Goal: Transaction & Acquisition: Book appointment/travel/reservation

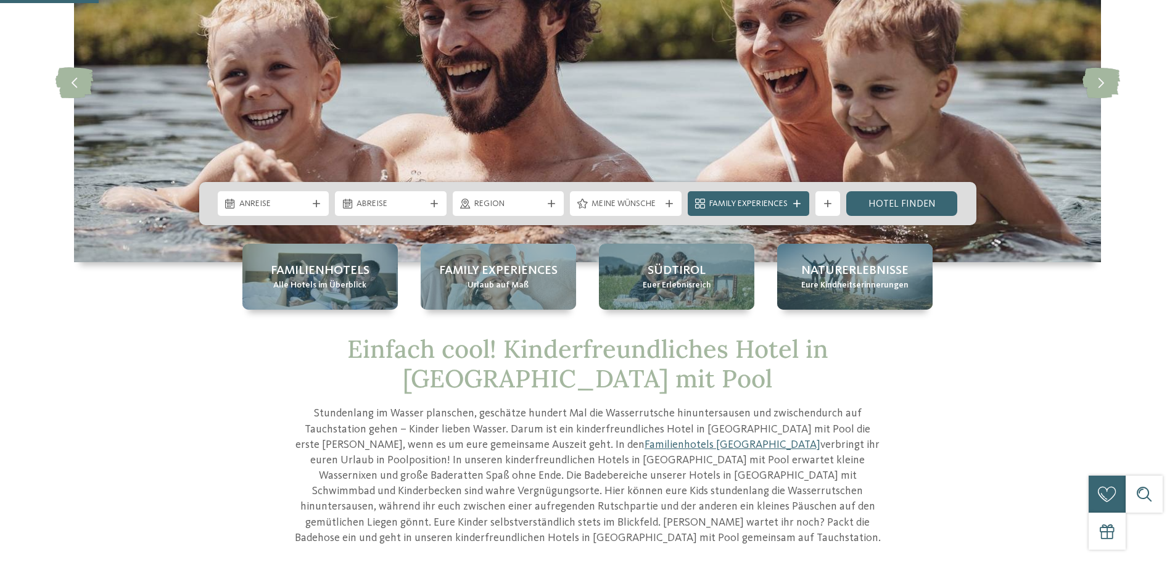
scroll to position [308, 0]
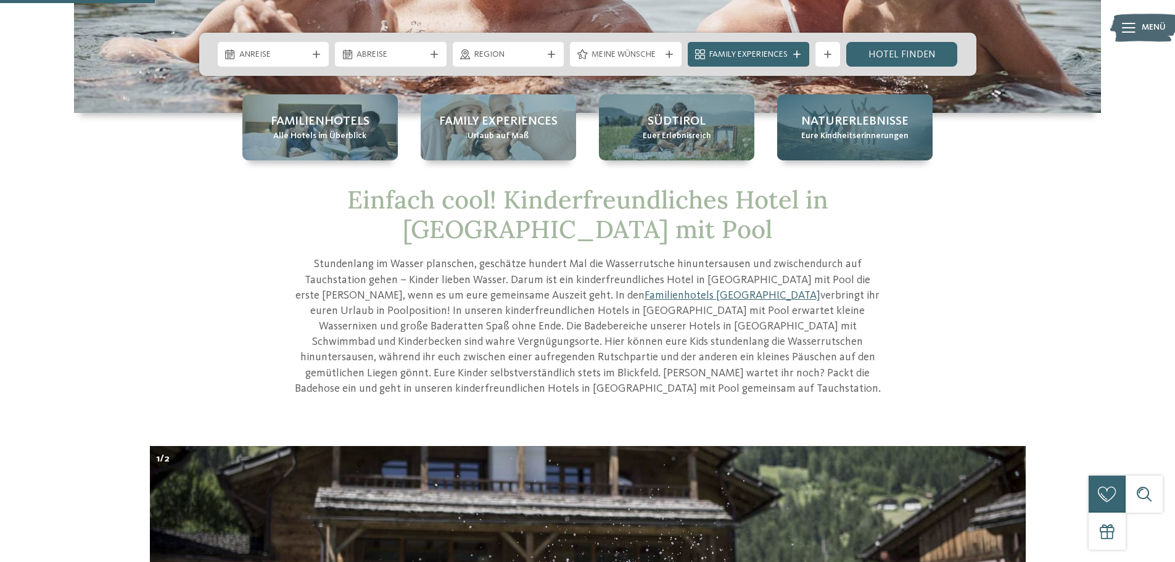
click at [835, 142] on span "Eure Kindheitserinnerungen" at bounding box center [854, 136] width 107 height 12
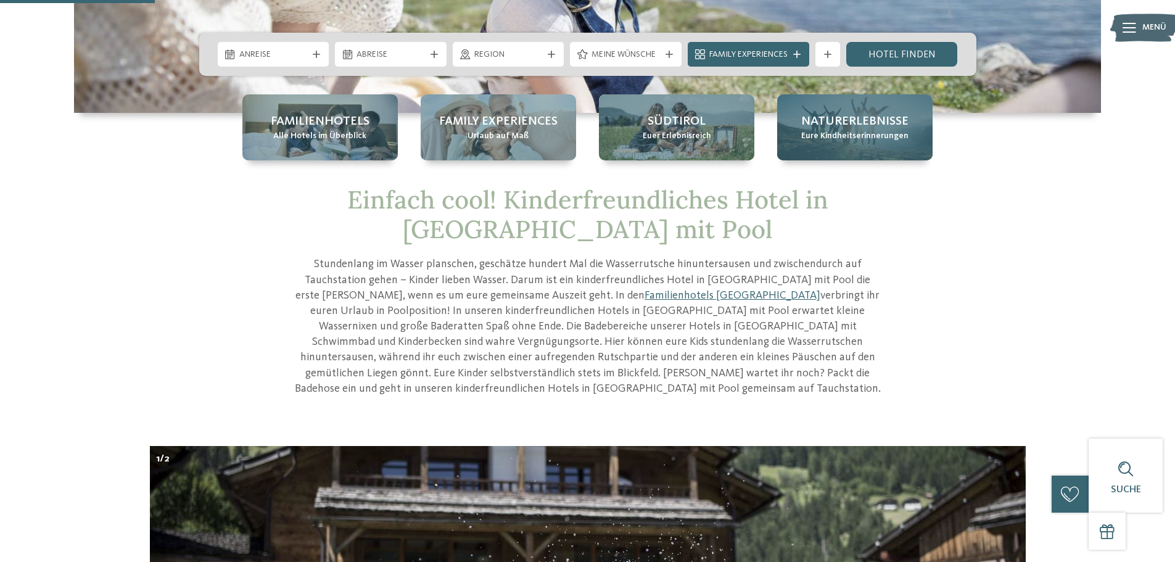
click at [834, 129] on span "Naturerlebnisse" at bounding box center [854, 121] width 107 height 17
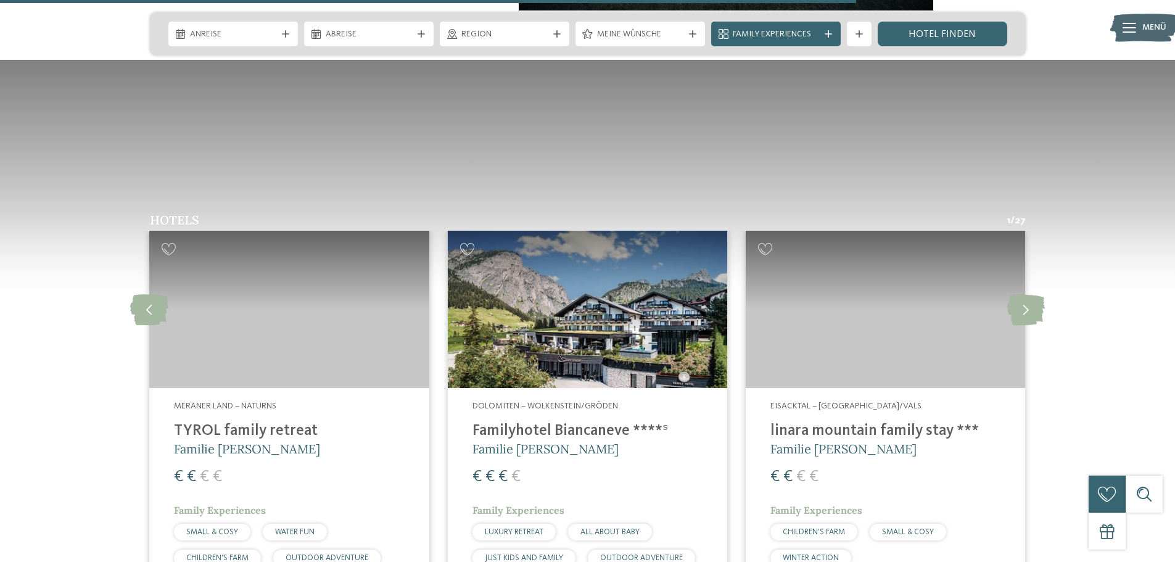
scroll to position [1726, 0]
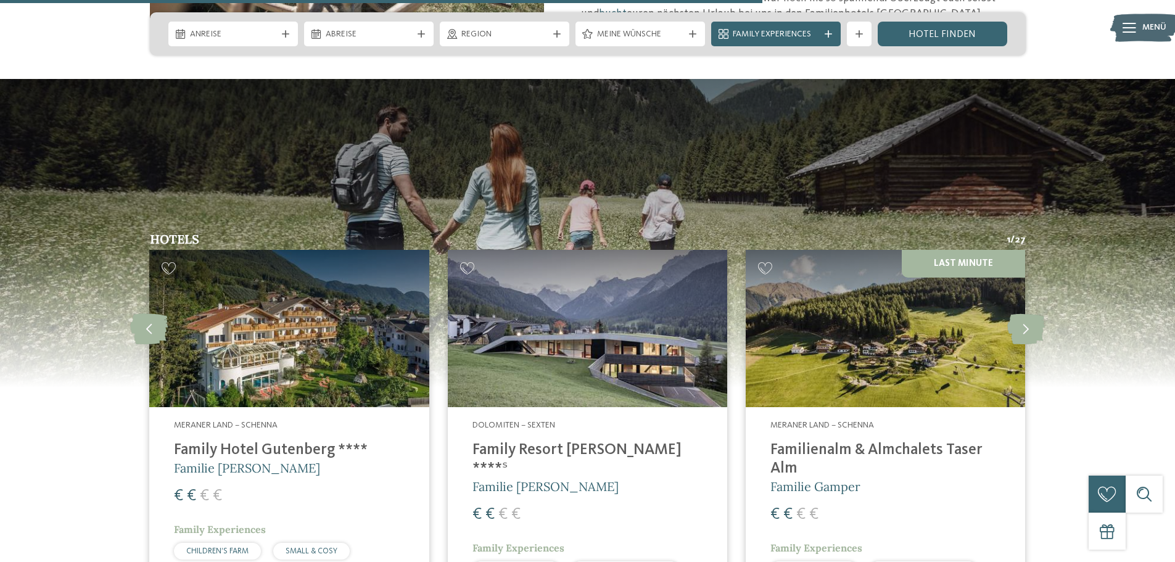
scroll to position [2466, 0]
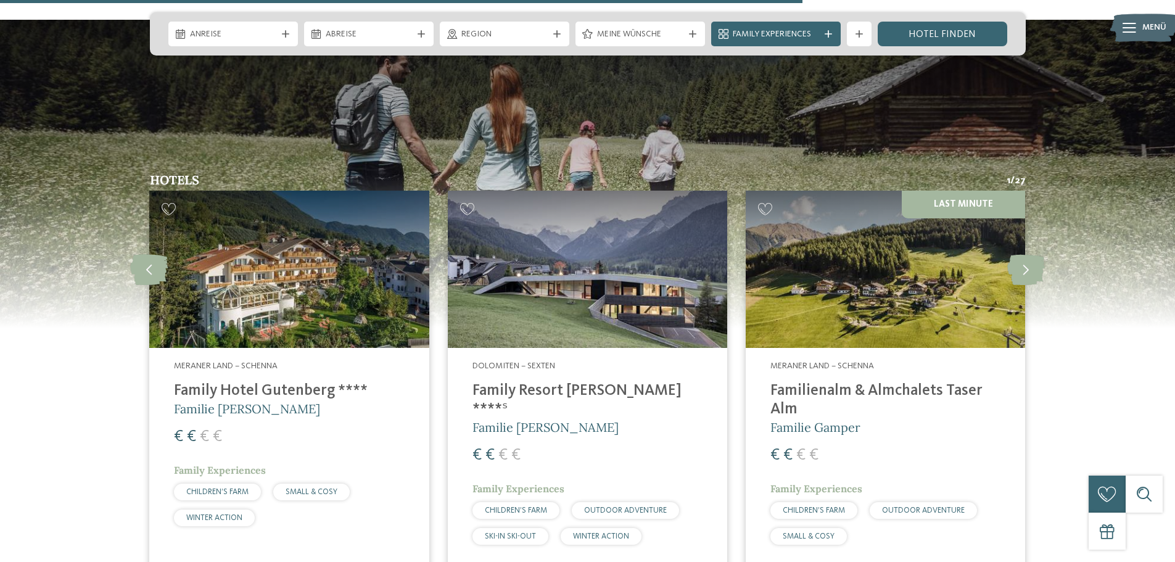
click at [597, 212] on img at bounding box center [587, 269] width 279 height 157
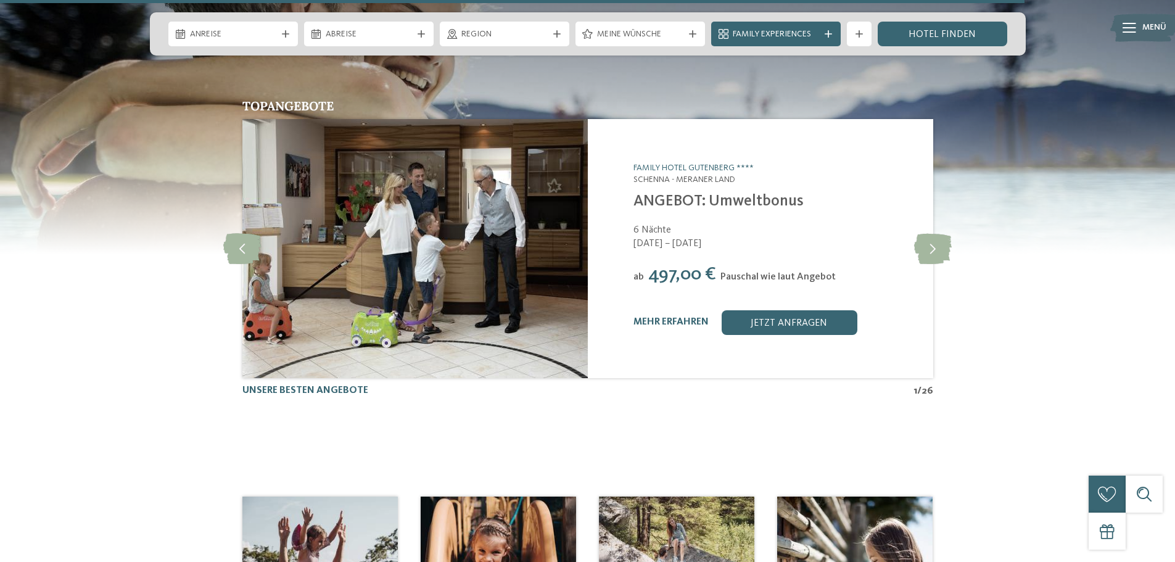
scroll to position [3206, 0]
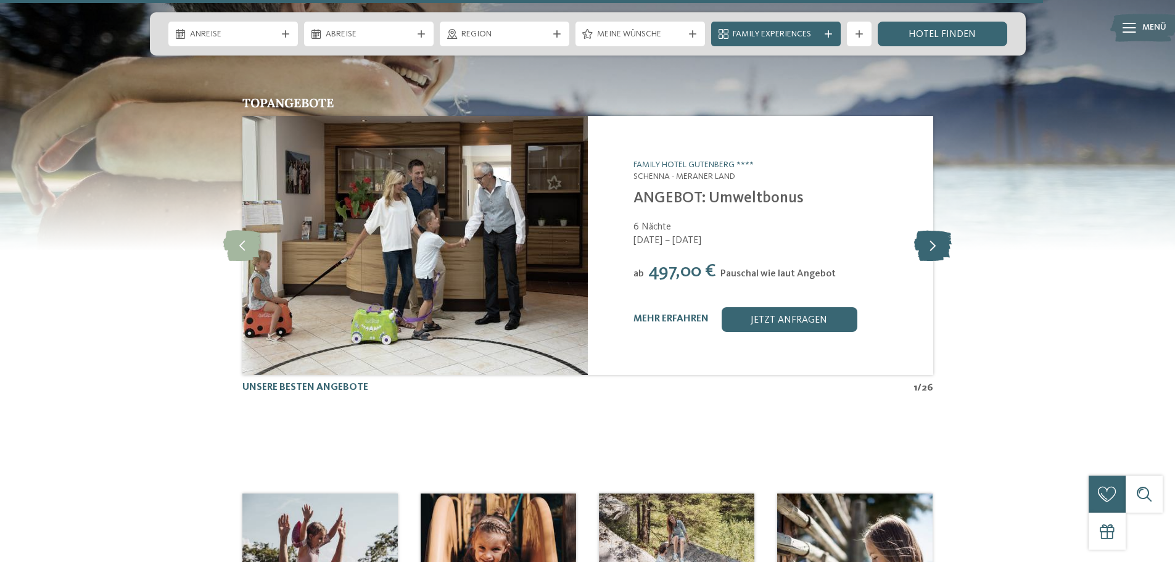
click at [929, 230] on icon at bounding box center [933, 245] width 38 height 31
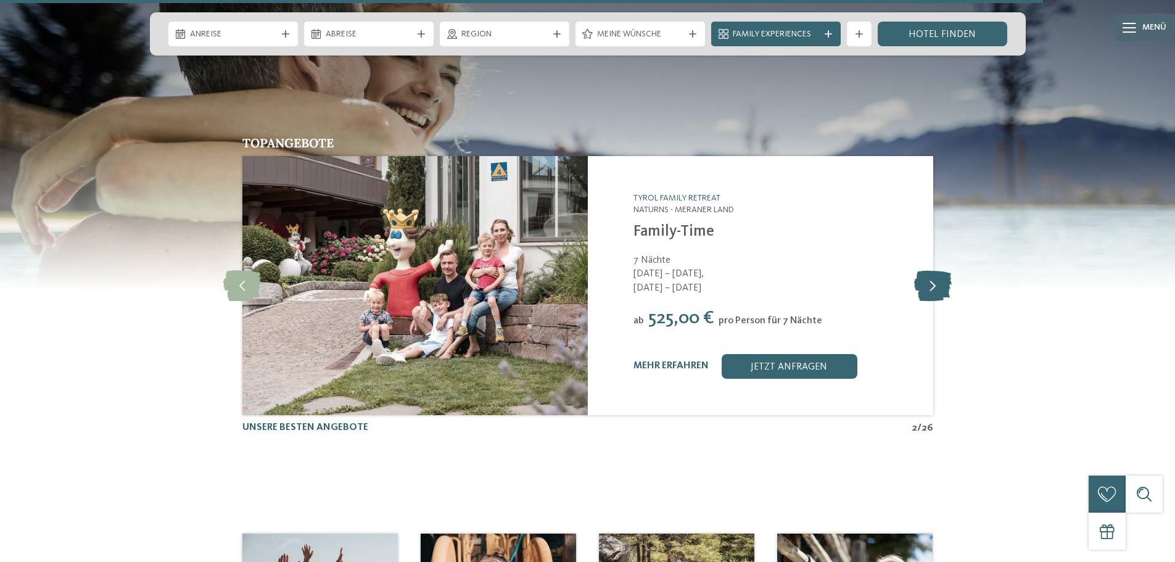
scroll to position [3144, 0]
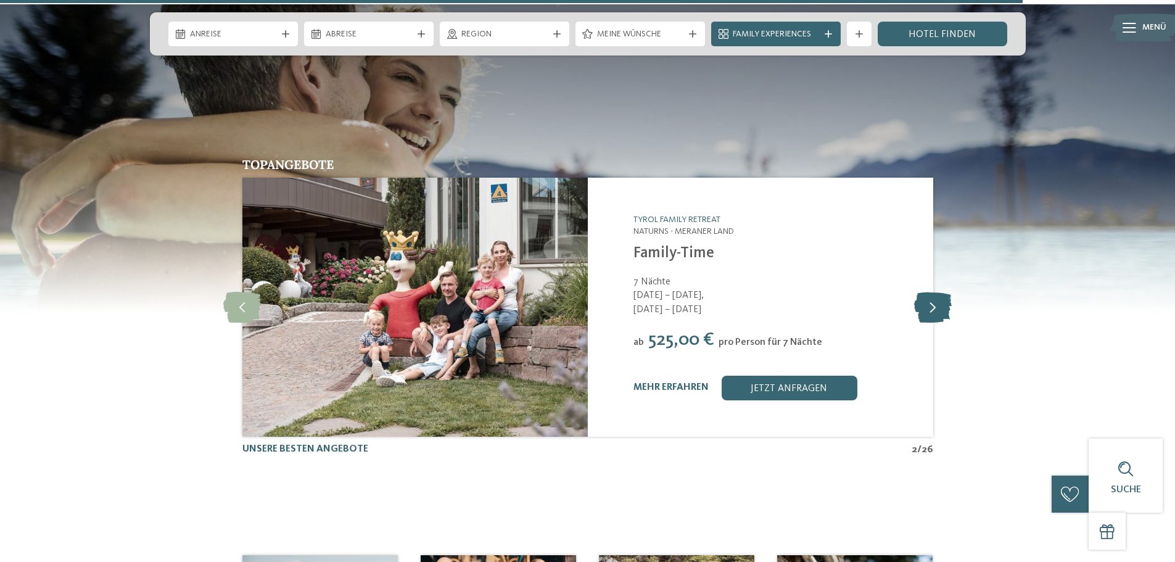
click at [935, 292] on icon at bounding box center [933, 307] width 38 height 31
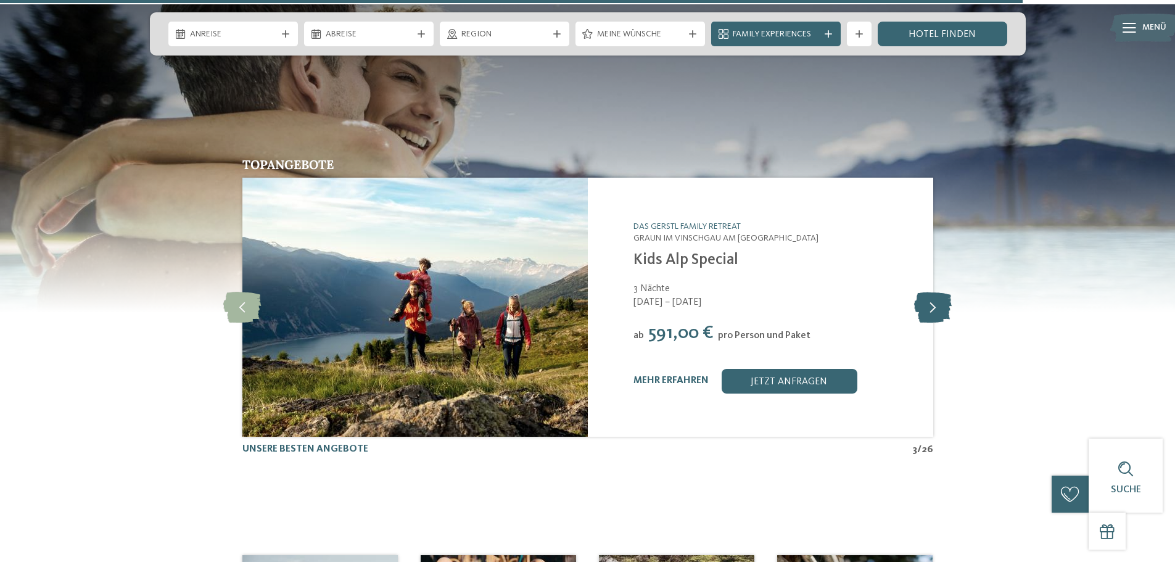
click at [935, 292] on icon at bounding box center [933, 307] width 38 height 31
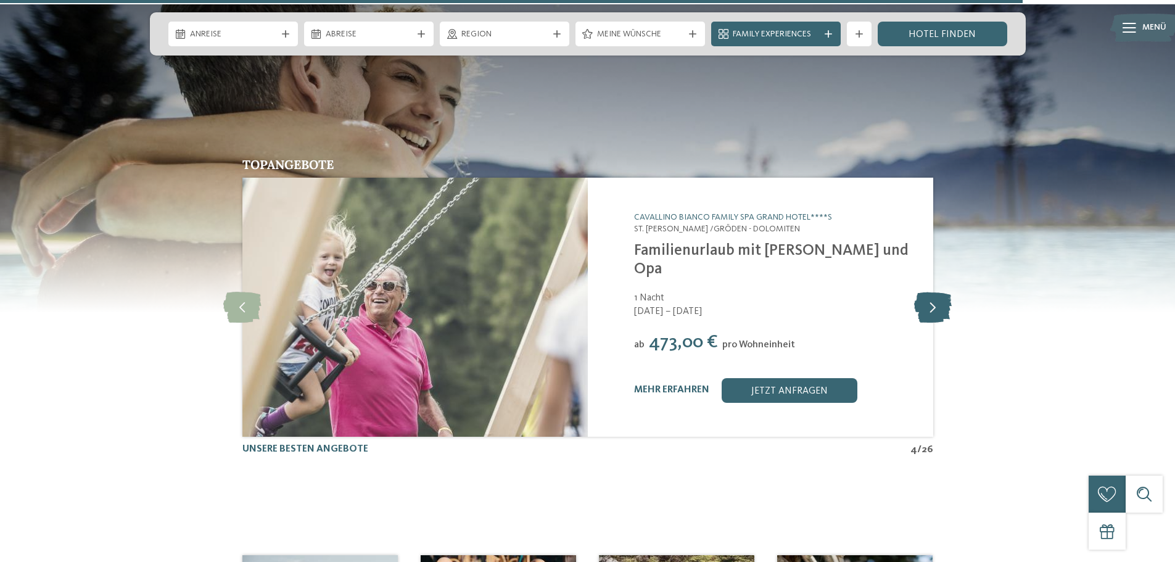
click at [935, 292] on icon at bounding box center [933, 307] width 38 height 31
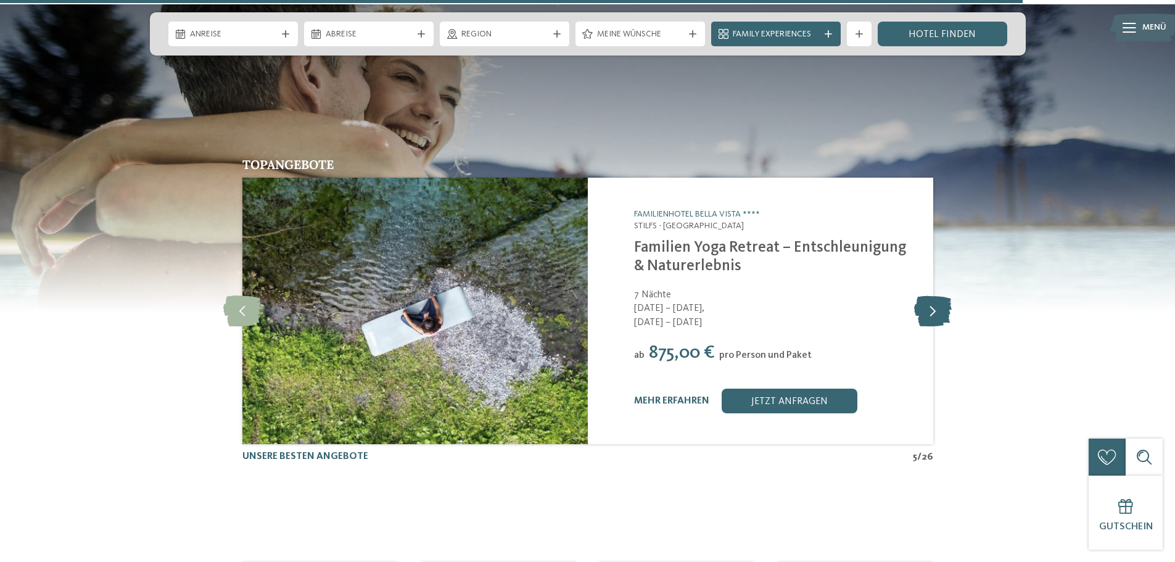
click at [935, 295] on icon at bounding box center [933, 310] width 38 height 31
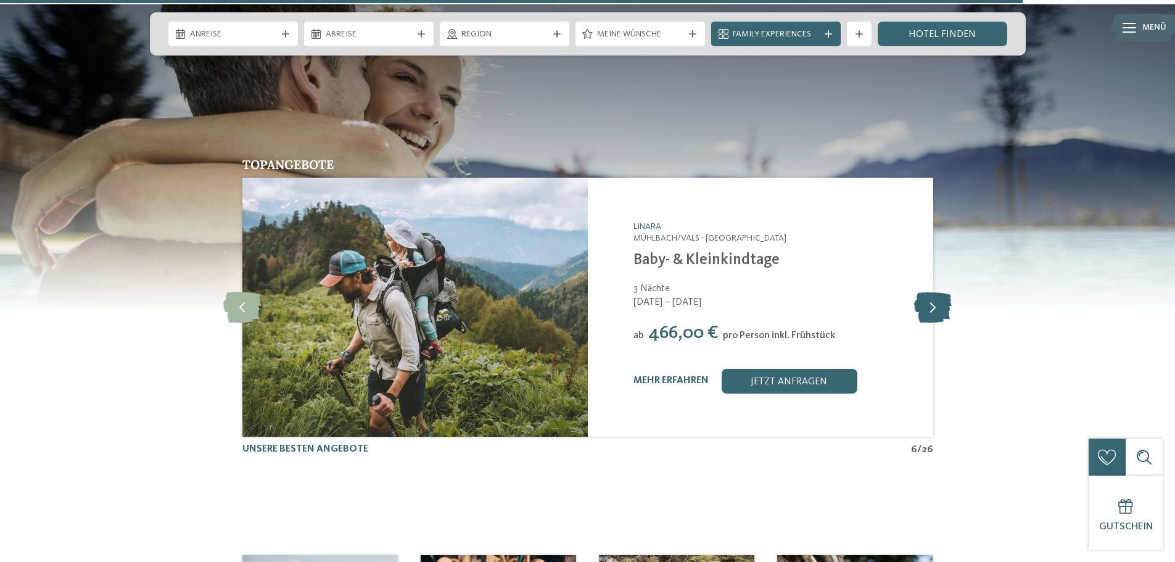
click at [935, 292] on icon at bounding box center [933, 307] width 38 height 31
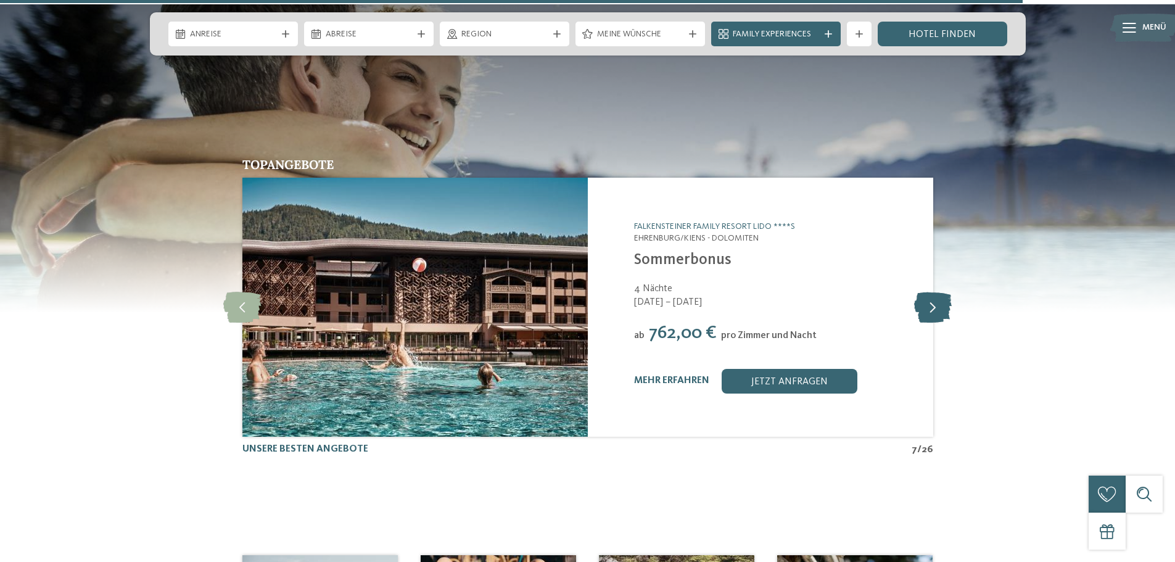
click at [935, 292] on icon at bounding box center [933, 307] width 38 height 31
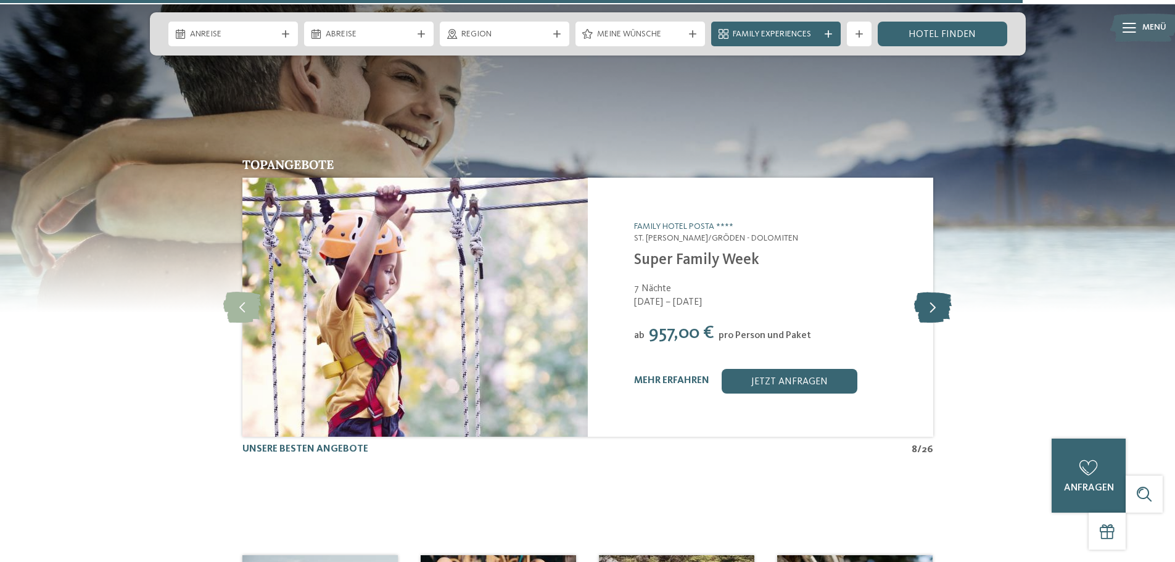
click at [935, 292] on icon at bounding box center [933, 307] width 38 height 31
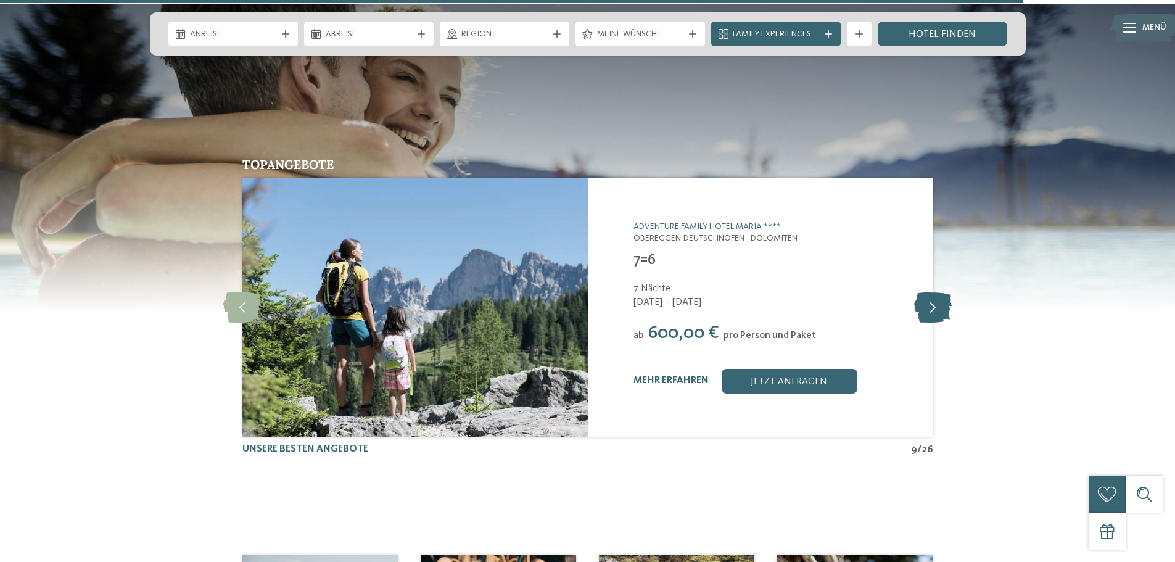
click at [935, 292] on icon at bounding box center [933, 307] width 38 height 31
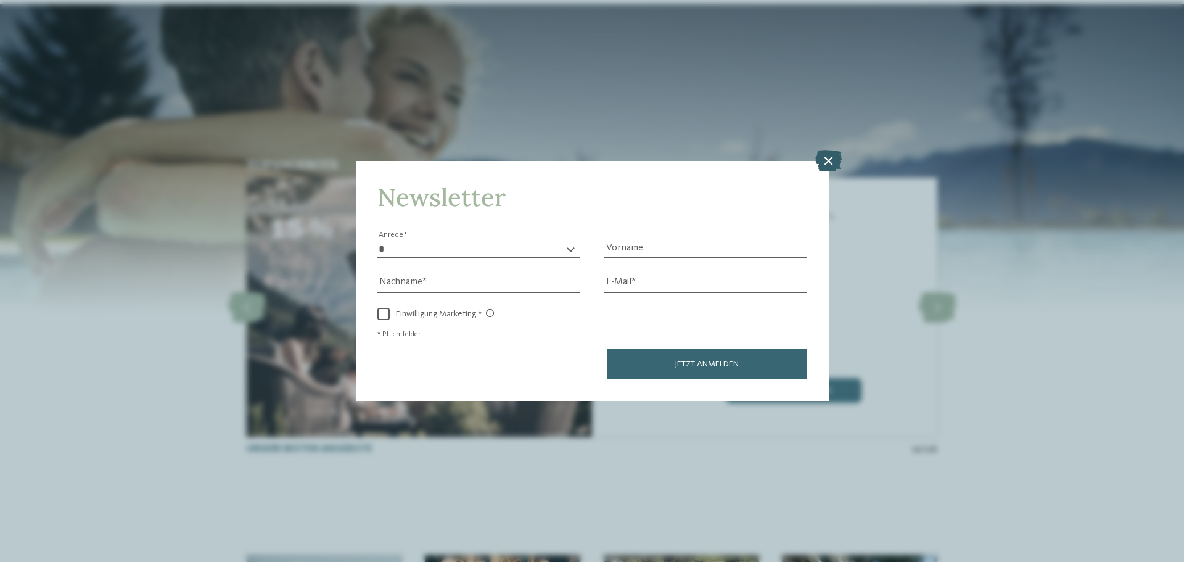
click at [818, 158] on icon at bounding box center [828, 161] width 27 height 22
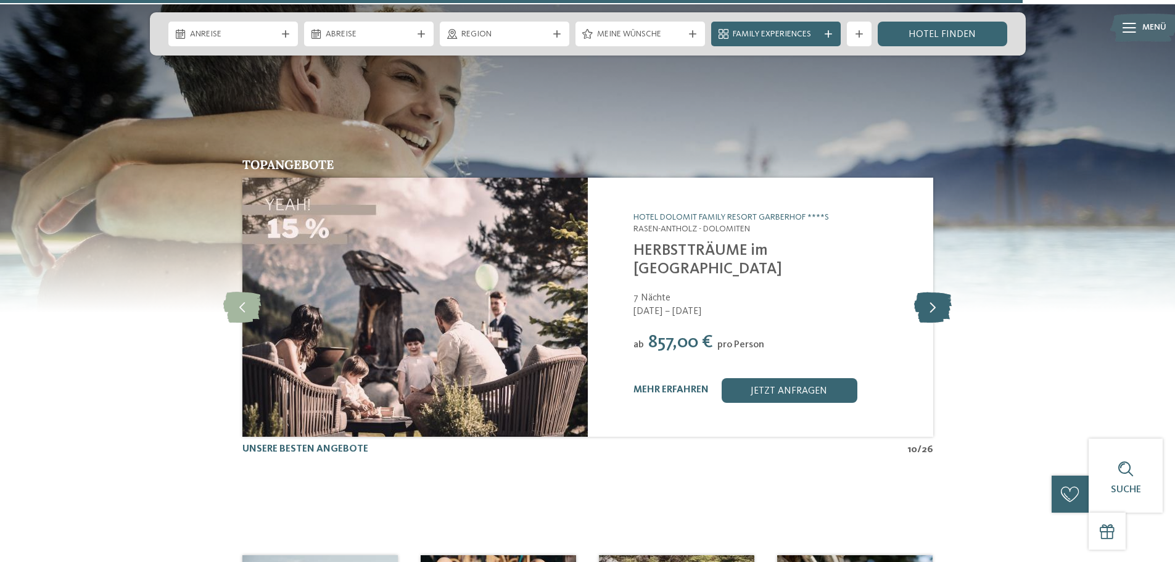
click at [933, 292] on icon at bounding box center [933, 307] width 38 height 31
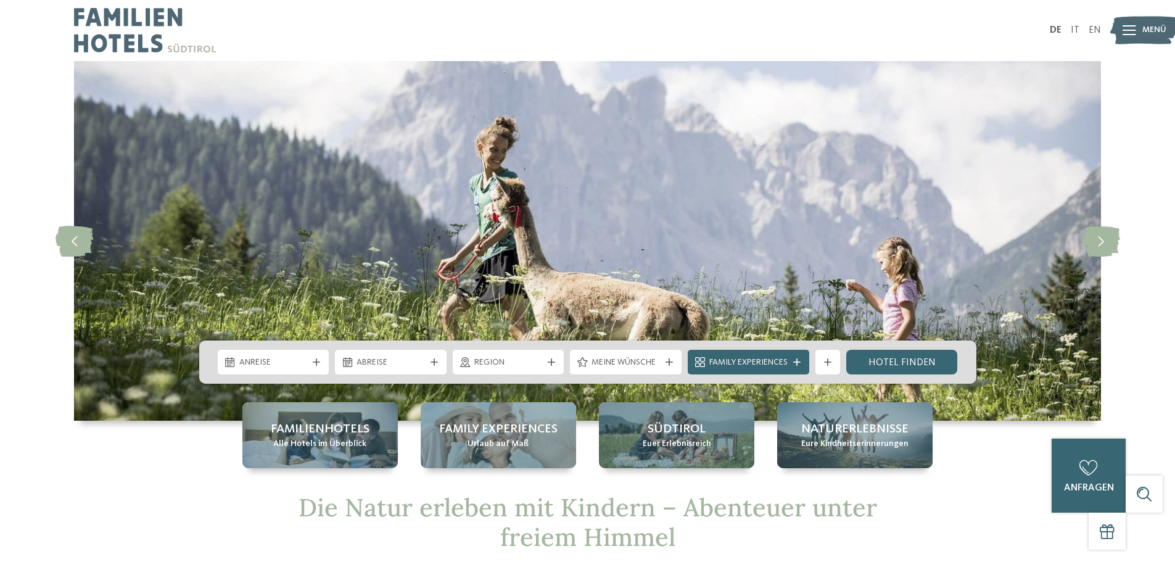
scroll to position [0, 0]
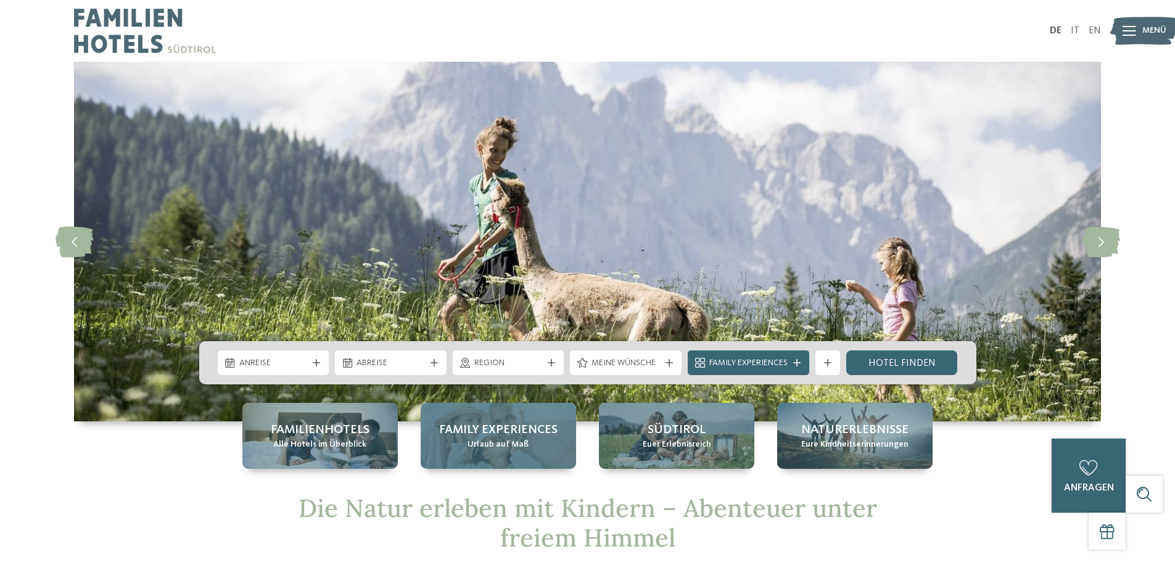
click at [542, 437] on span "Family Experiences" at bounding box center [498, 429] width 118 height 17
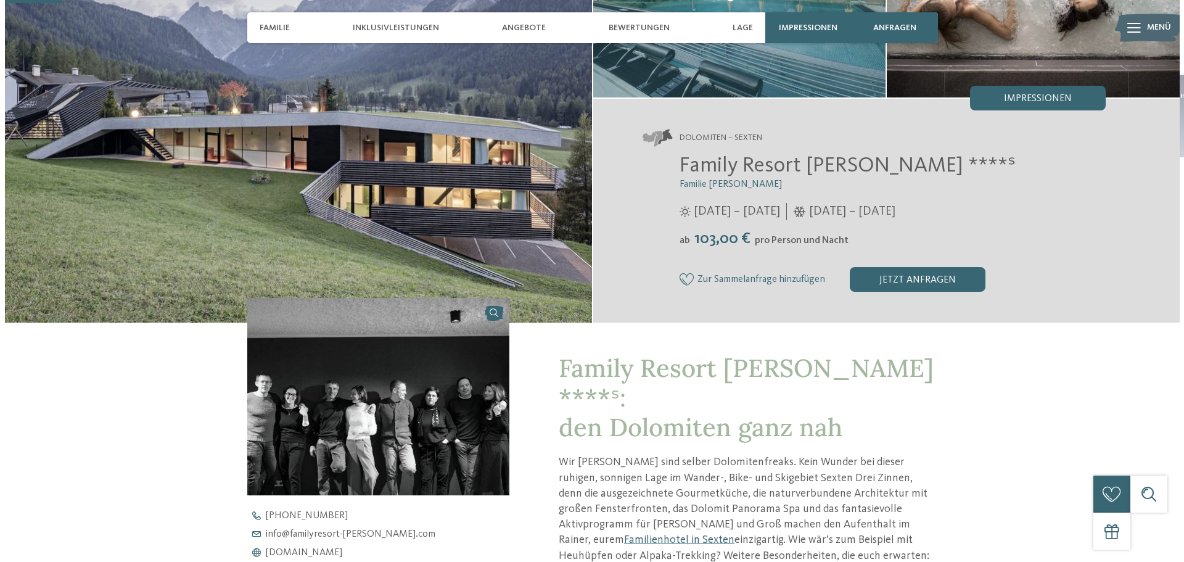
scroll to position [185, 0]
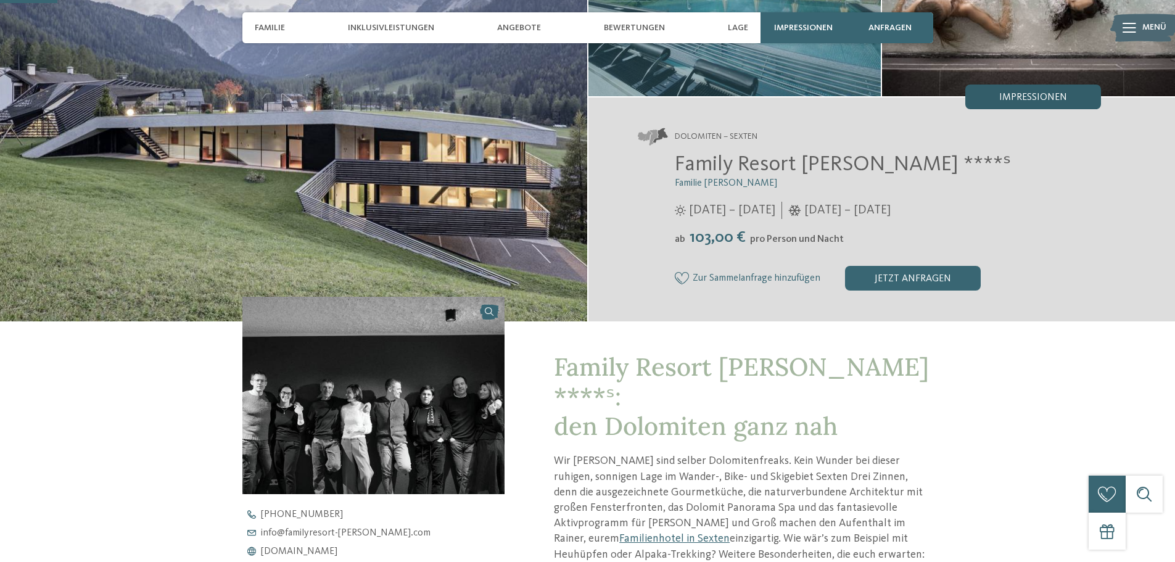
click at [1050, 99] on span "Impressionen" at bounding box center [1033, 97] width 68 height 10
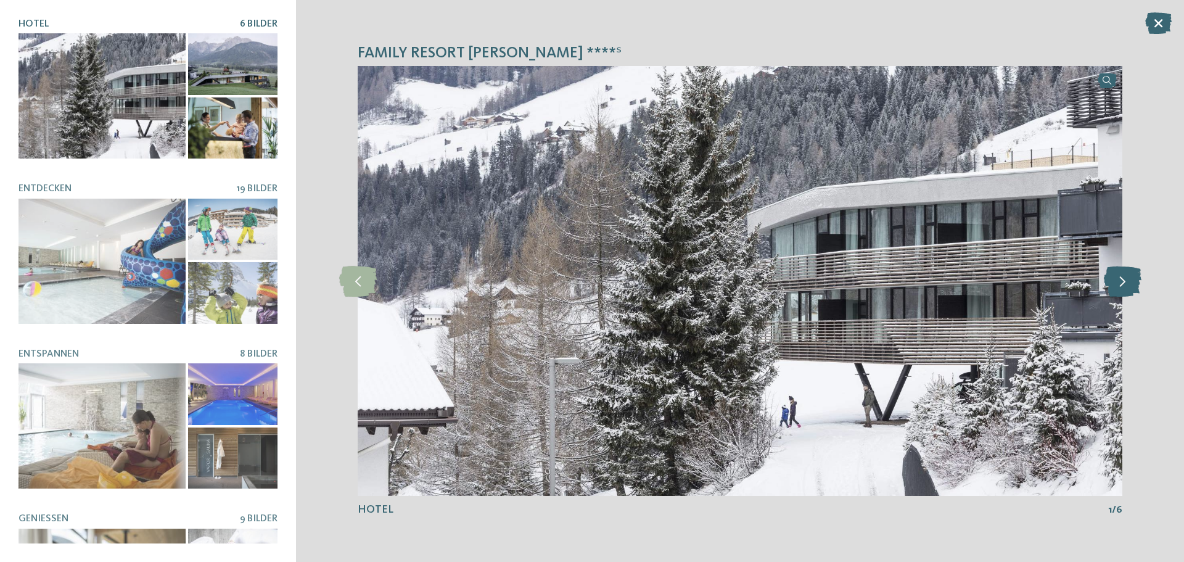
click at [1132, 282] on icon at bounding box center [1123, 281] width 38 height 31
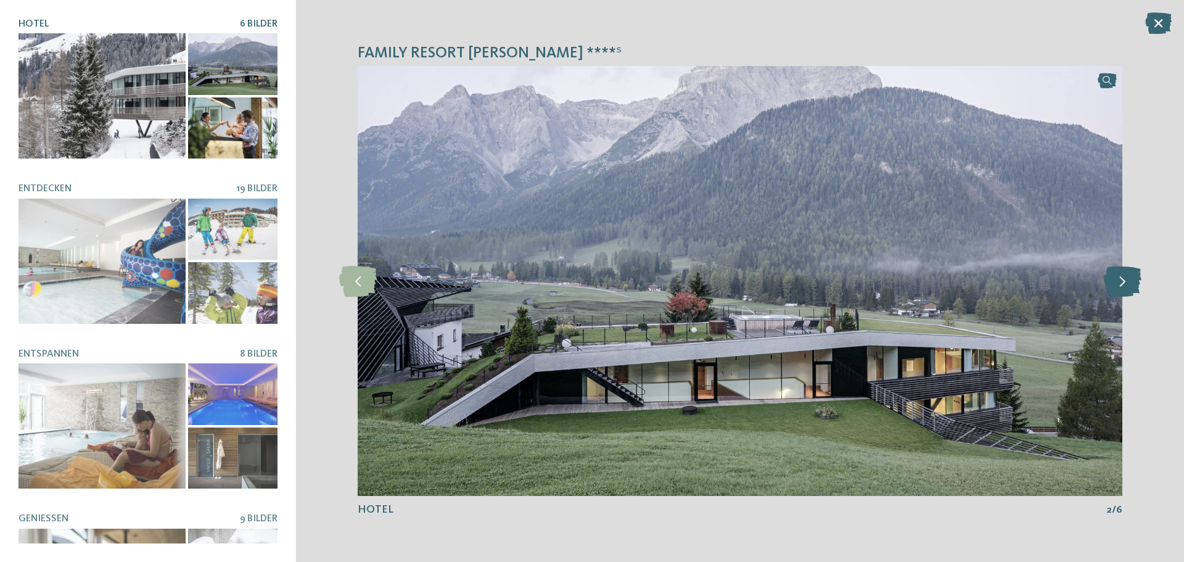
click at [1132, 282] on icon at bounding box center [1123, 281] width 38 height 31
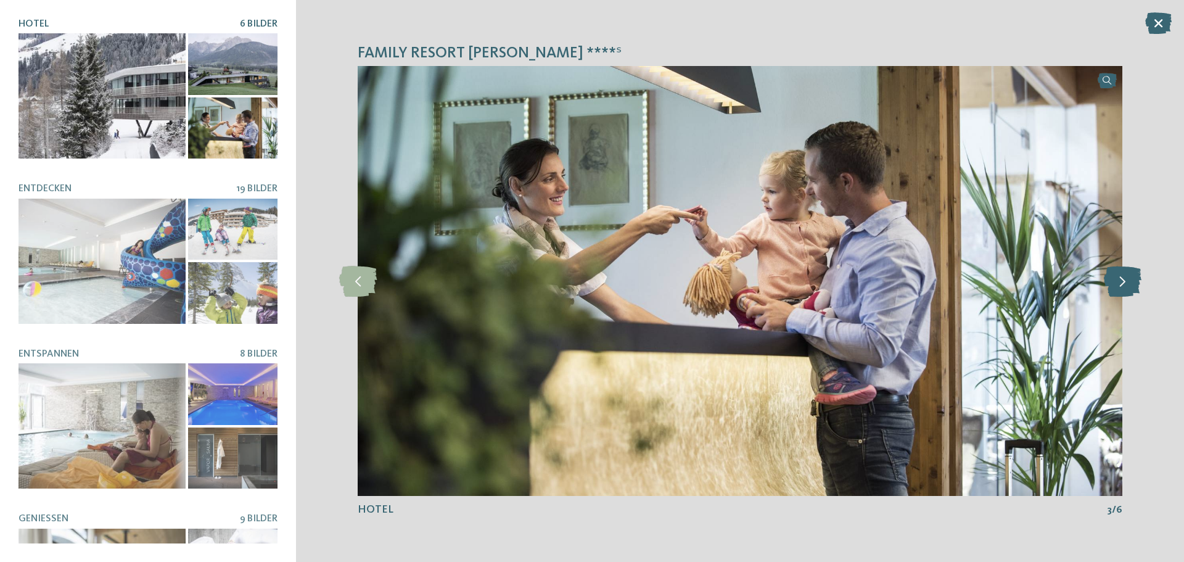
click at [1132, 282] on icon at bounding box center [1123, 281] width 38 height 31
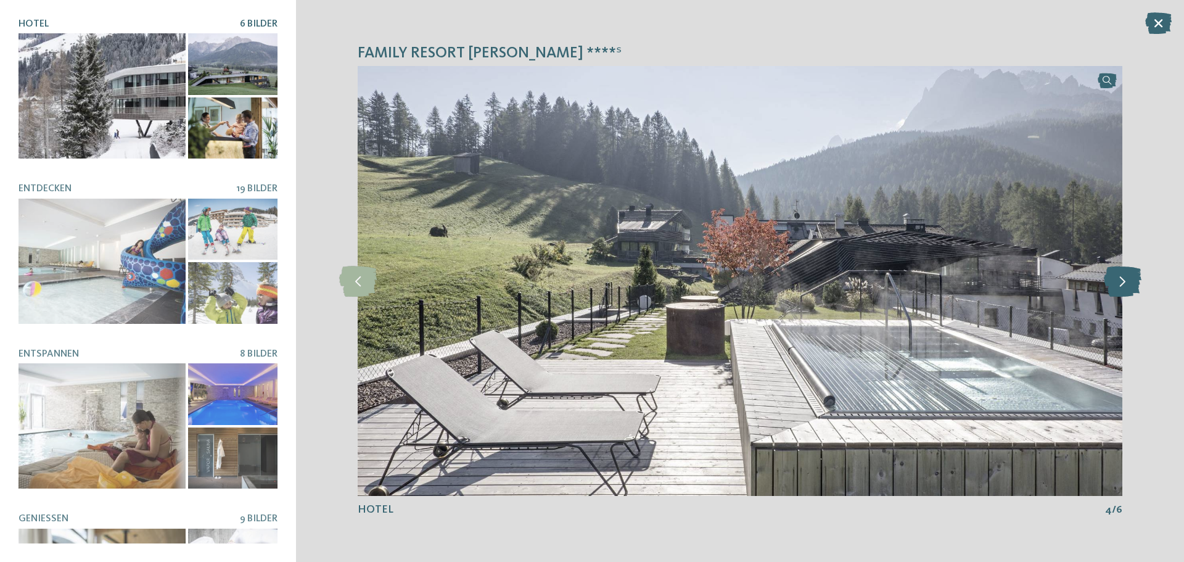
click at [1132, 282] on icon at bounding box center [1123, 281] width 38 height 31
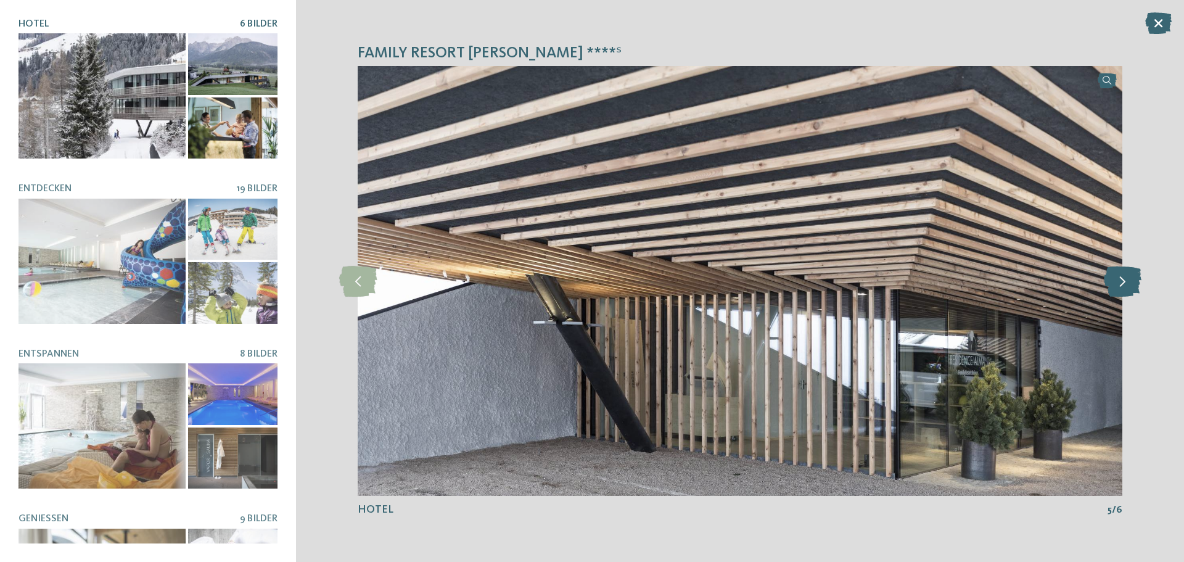
click at [1132, 282] on icon at bounding box center [1123, 281] width 38 height 31
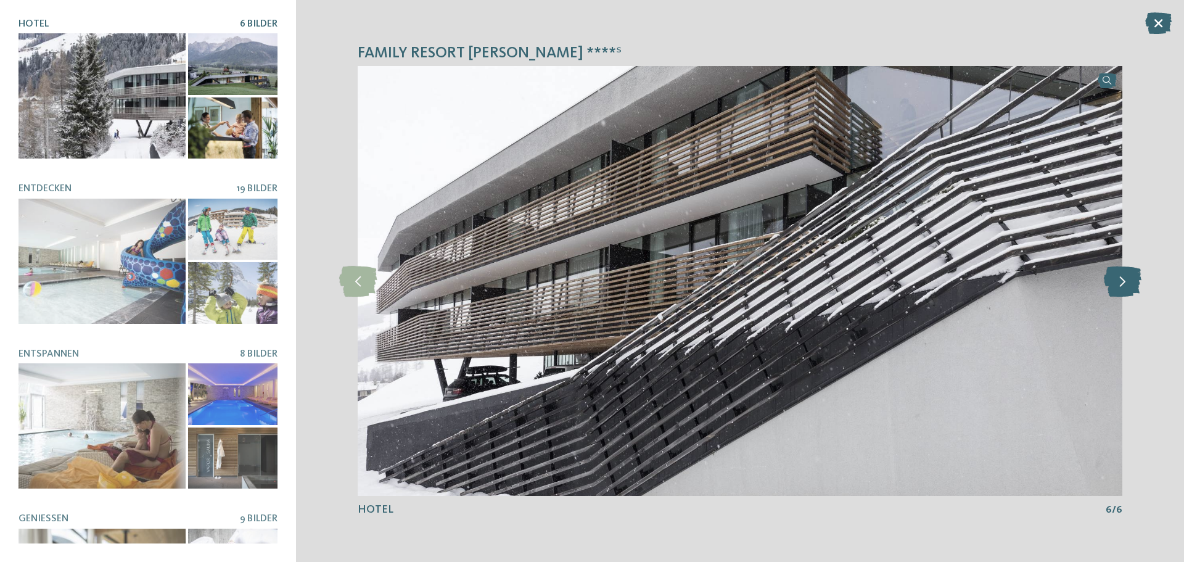
click at [1132, 282] on icon at bounding box center [1123, 281] width 38 height 31
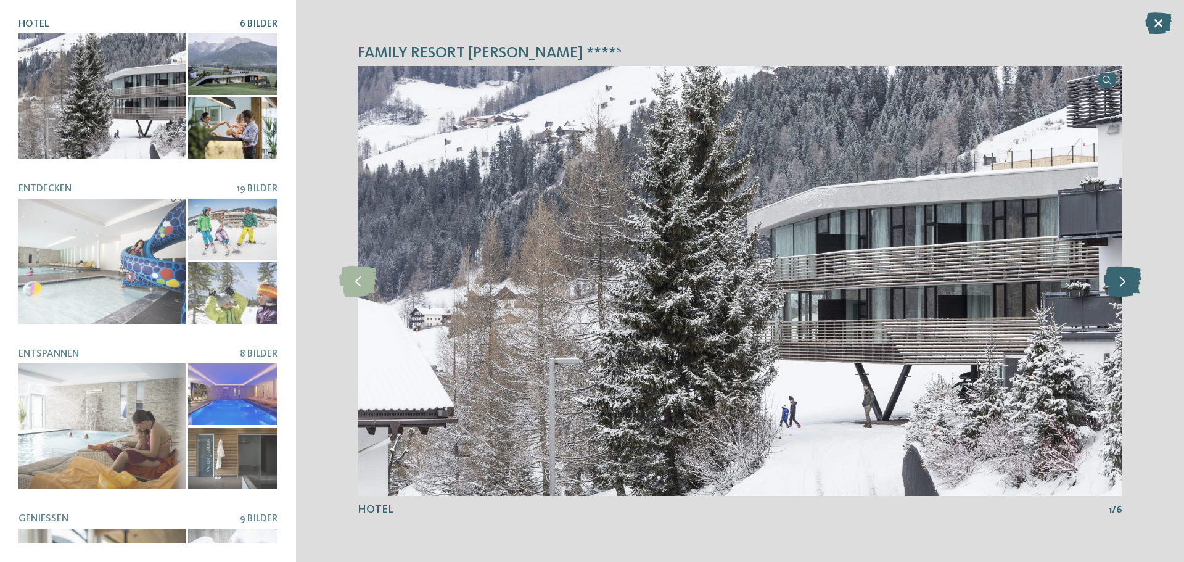
click at [1132, 282] on icon at bounding box center [1123, 281] width 38 height 31
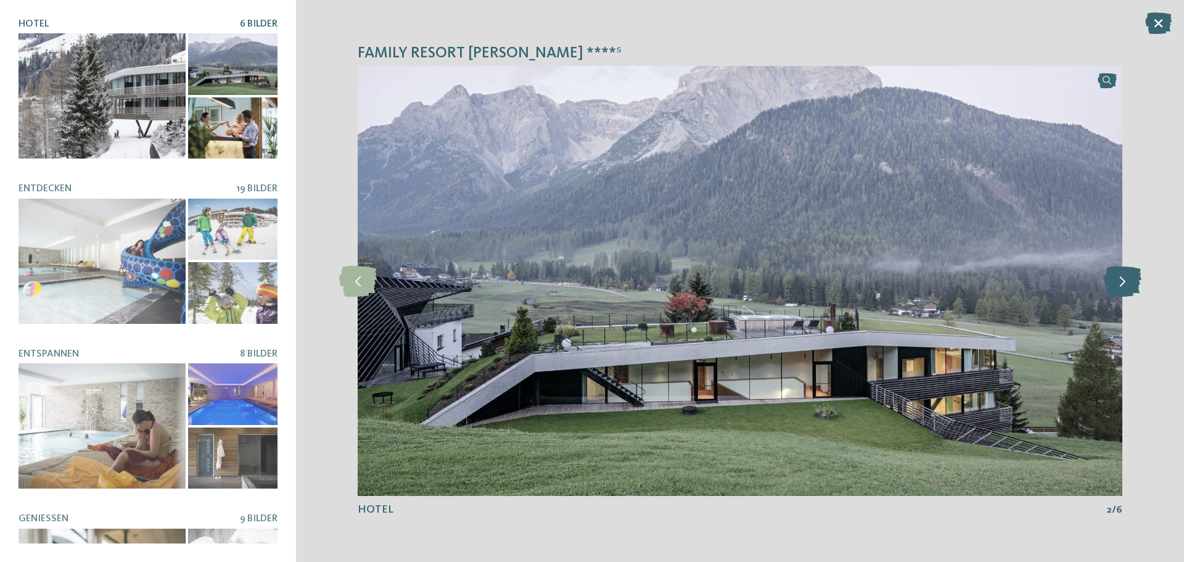
click at [1132, 282] on icon at bounding box center [1123, 281] width 38 height 31
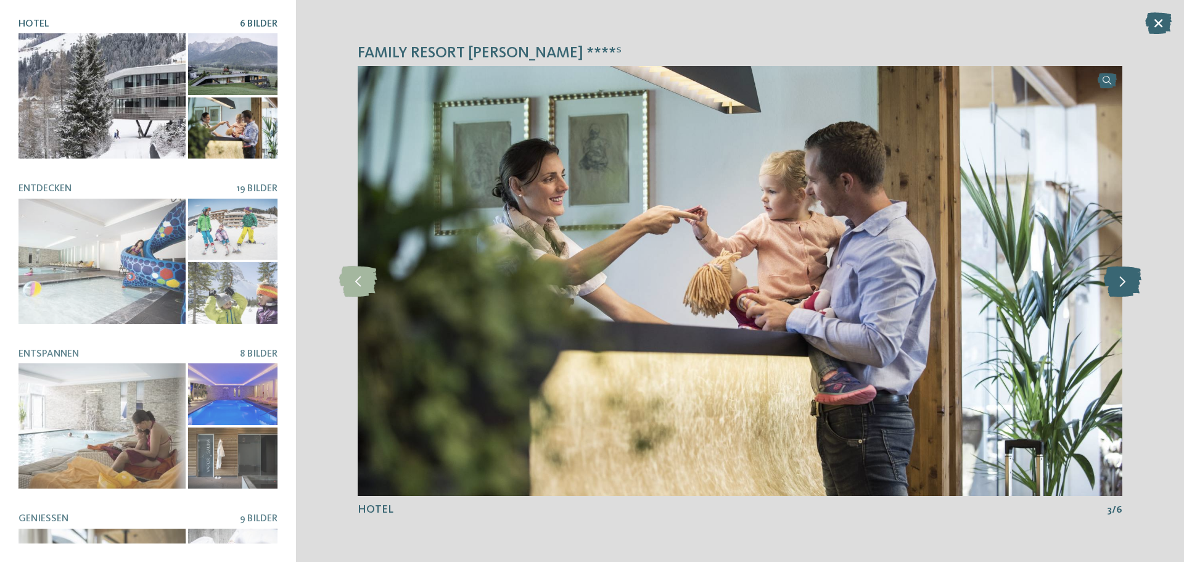
click at [1132, 282] on icon at bounding box center [1123, 281] width 38 height 31
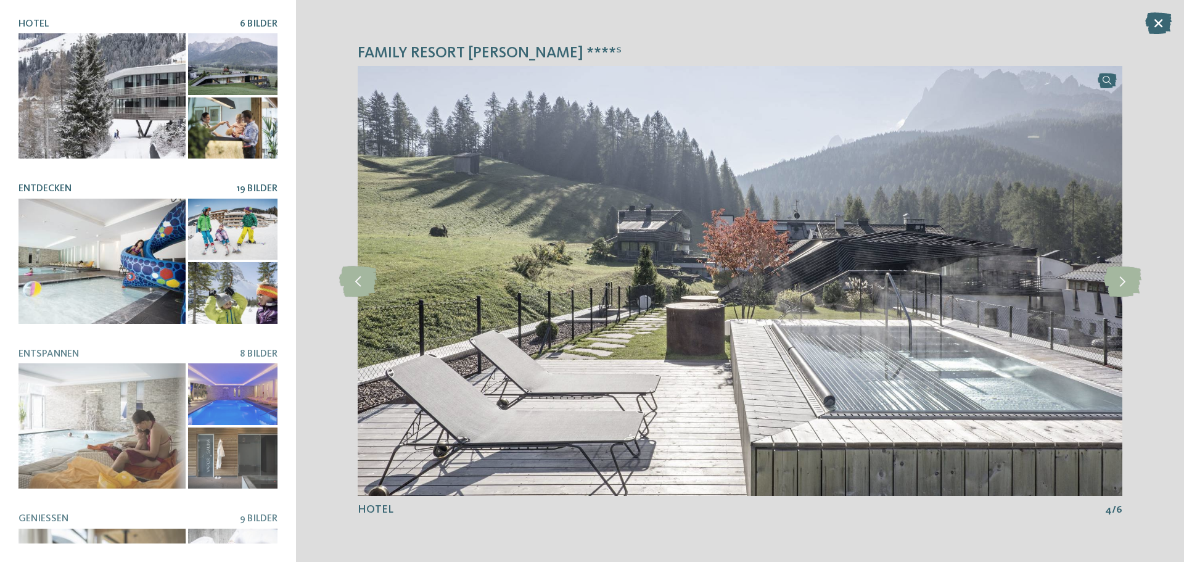
click at [106, 244] on div at bounding box center [101, 261] width 167 height 125
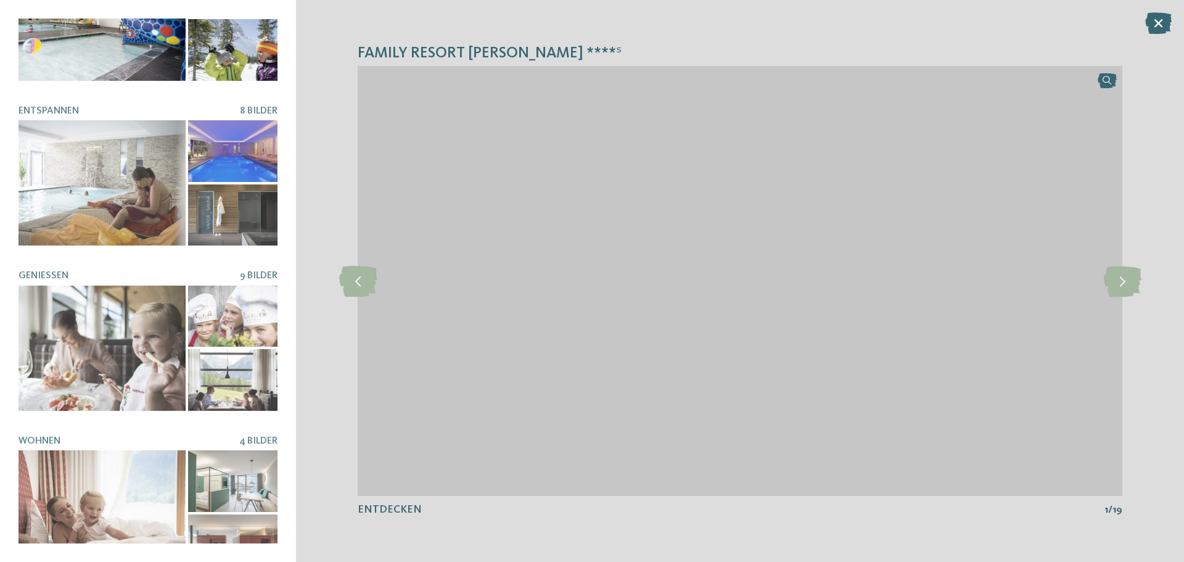
scroll to position [247, 0]
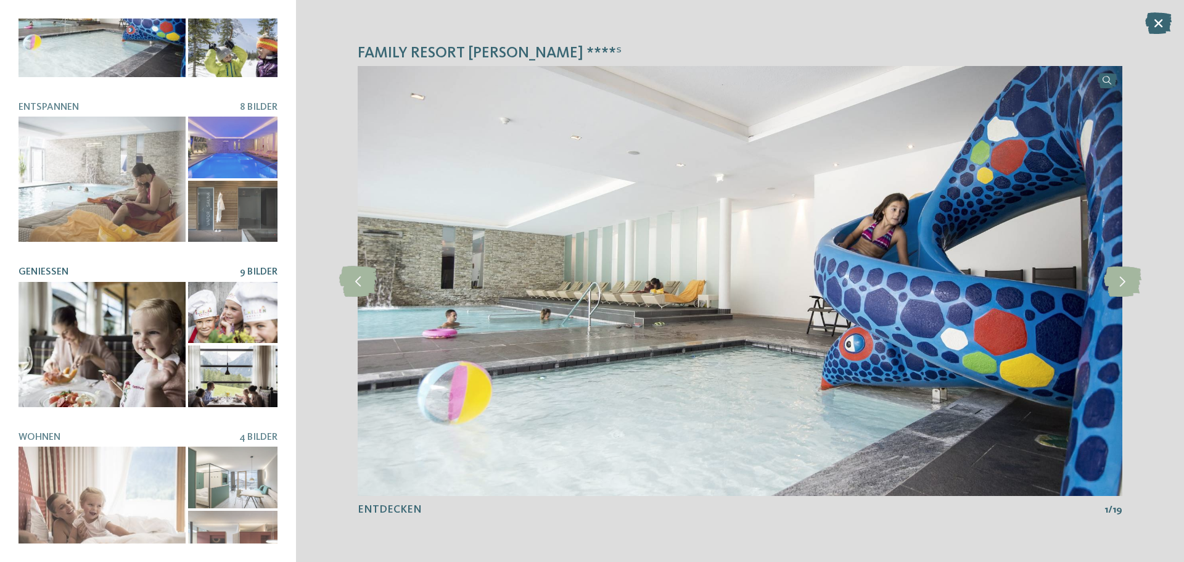
click at [121, 329] on div at bounding box center [101, 344] width 167 height 125
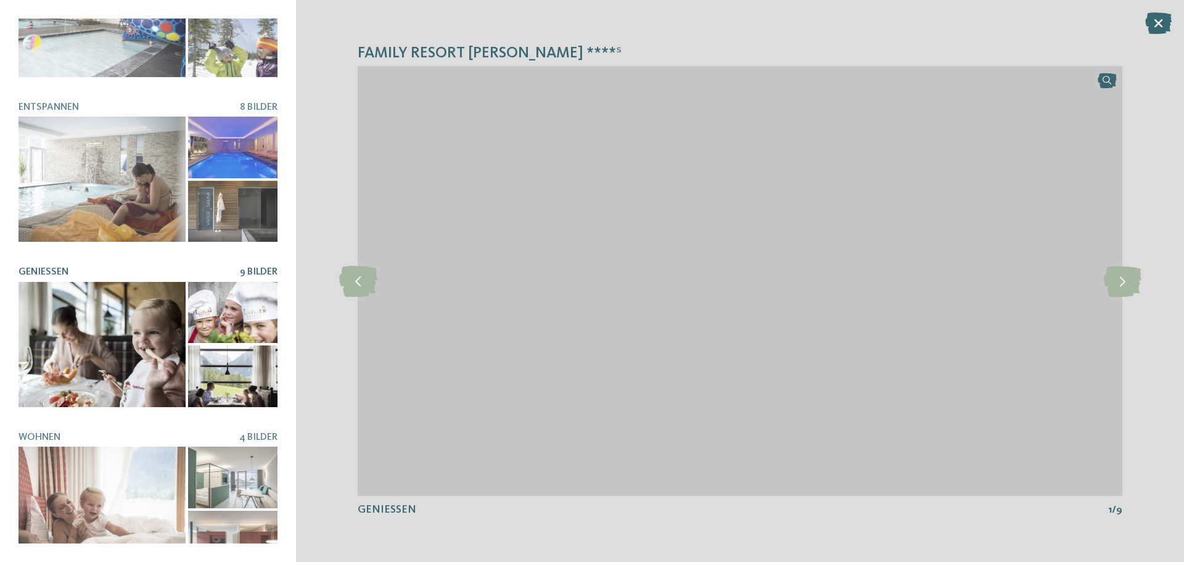
scroll to position [260, 0]
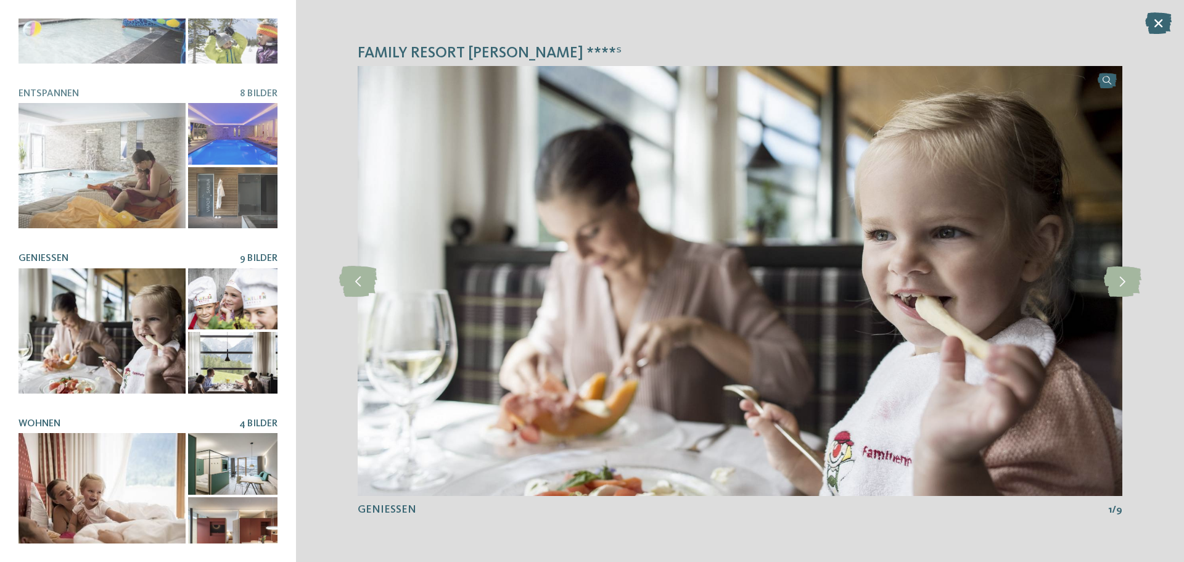
click at [105, 472] on div at bounding box center [101, 495] width 167 height 125
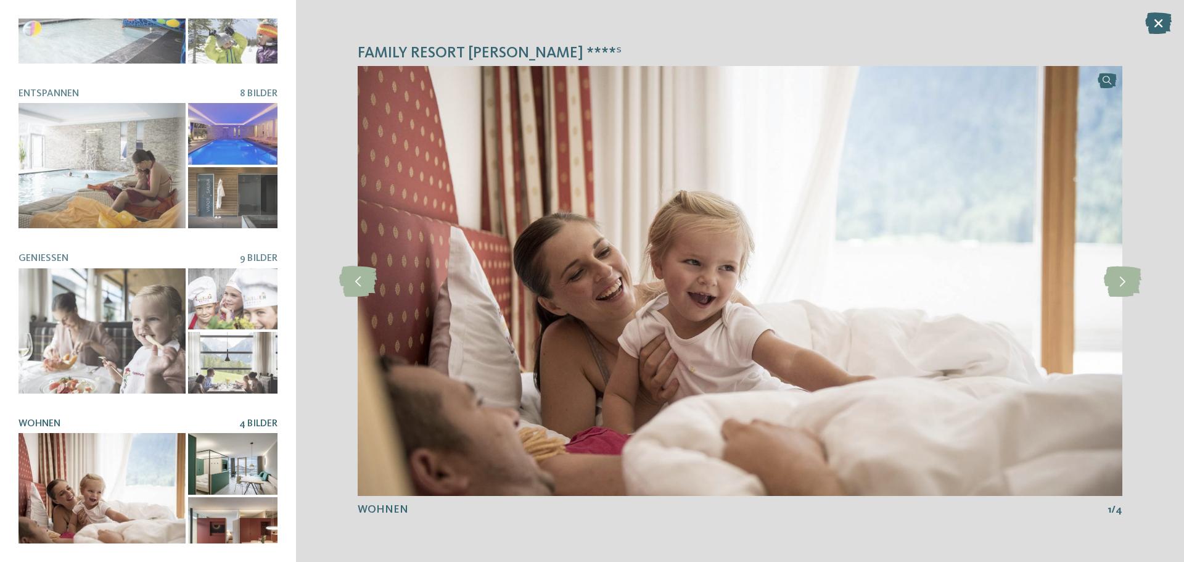
click at [220, 457] on div at bounding box center [232, 464] width 89 height 62
click at [231, 502] on div at bounding box center [232, 528] width 89 height 62
click at [239, 444] on div at bounding box center [232, 464] width 89 height 62
click at [1121, 281] on icon at bounding box center [1123, 281] width 38 height 31
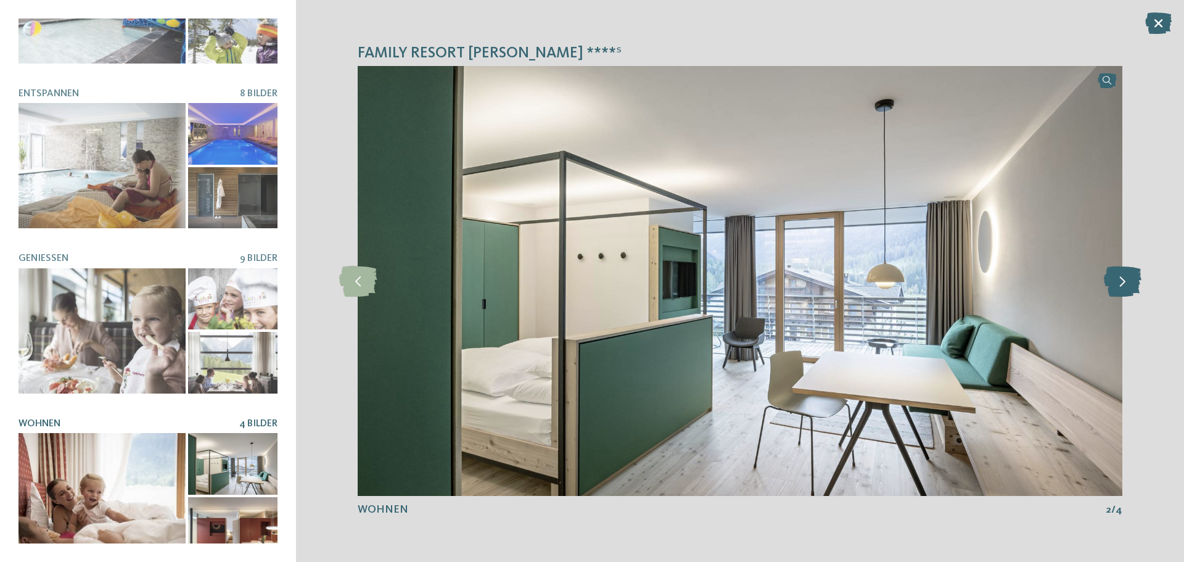
click at [1121, 281] on icon at bounding box center [1123, 281] width 38 height 31
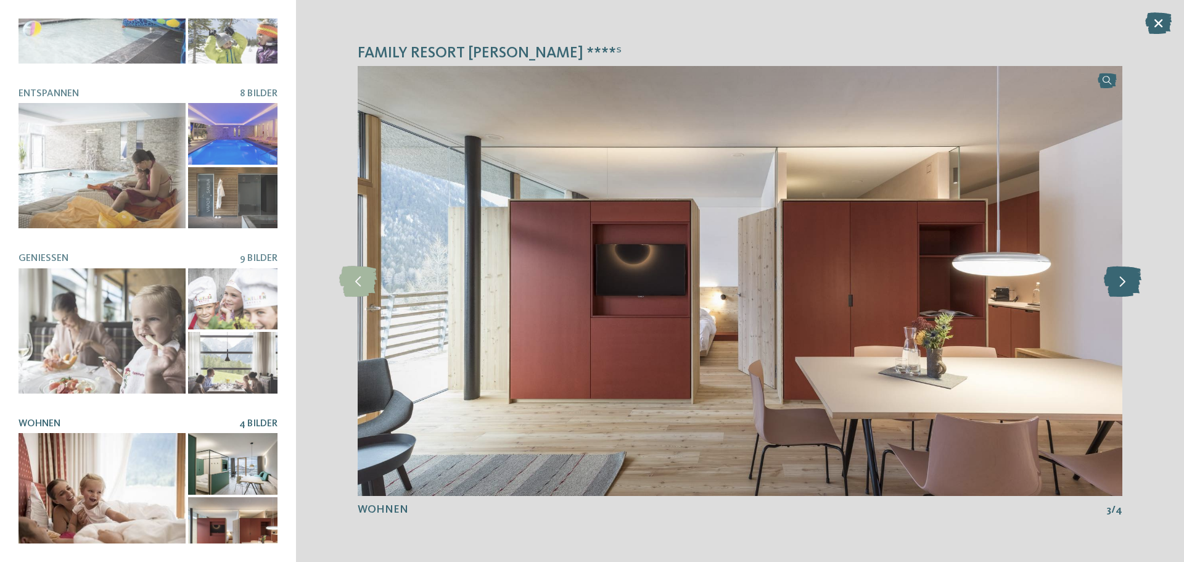
click at [1121, 281] on icon at bounding box center [1123, 281] width 38 height 31
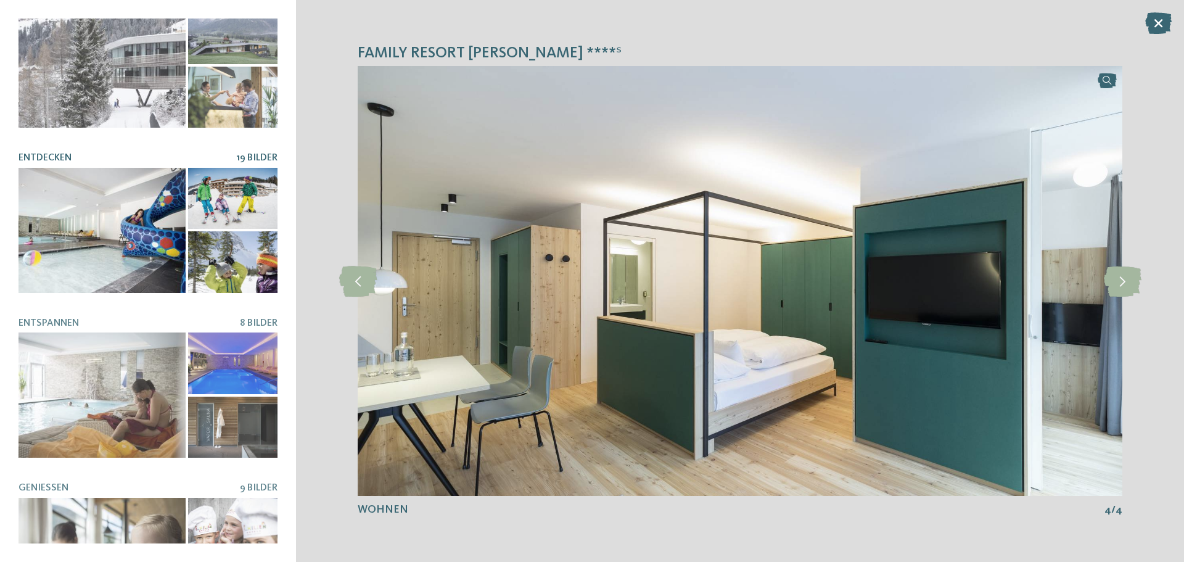
scroll to position [0, 0]
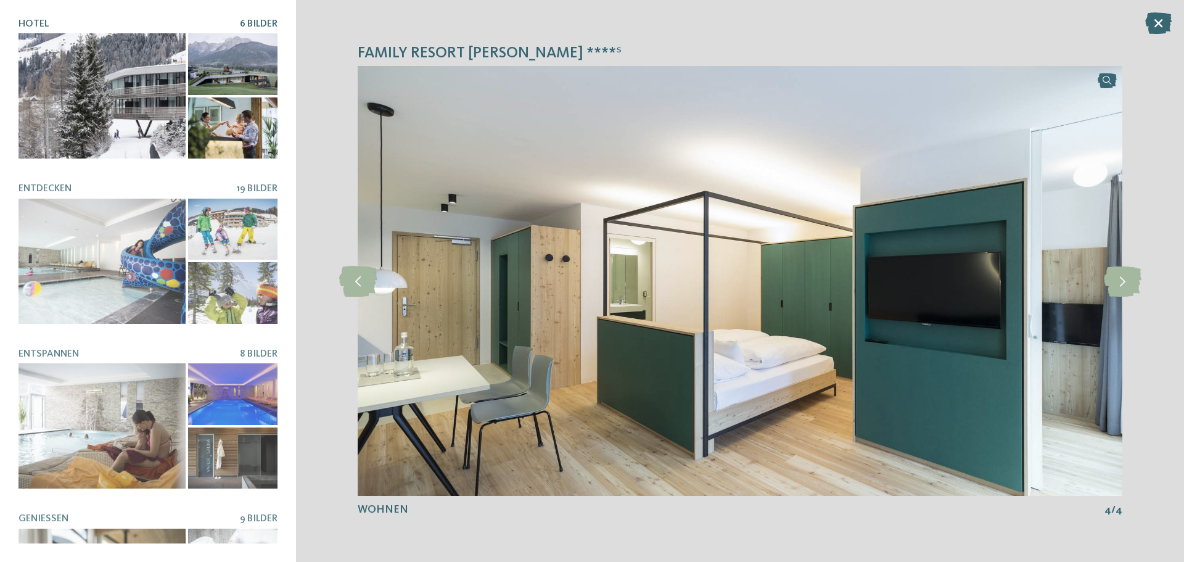
click at [80, 72] on div at bounding box center [101, 95] width 167 height 125
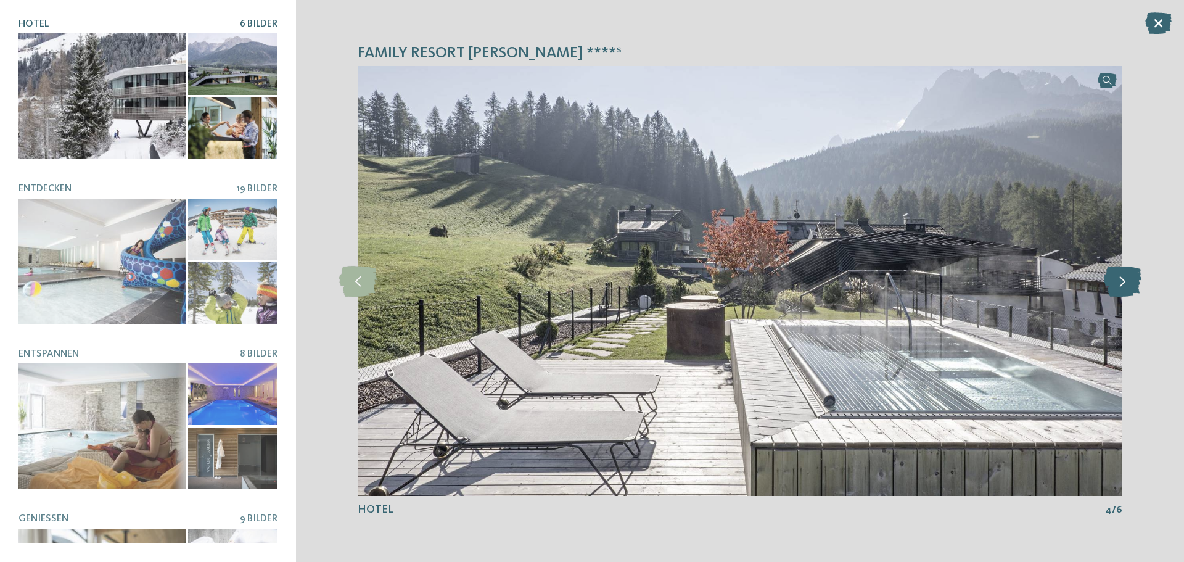
click at [1117, 279] on icon at bounding box center [1123, 281] width 38 height 31
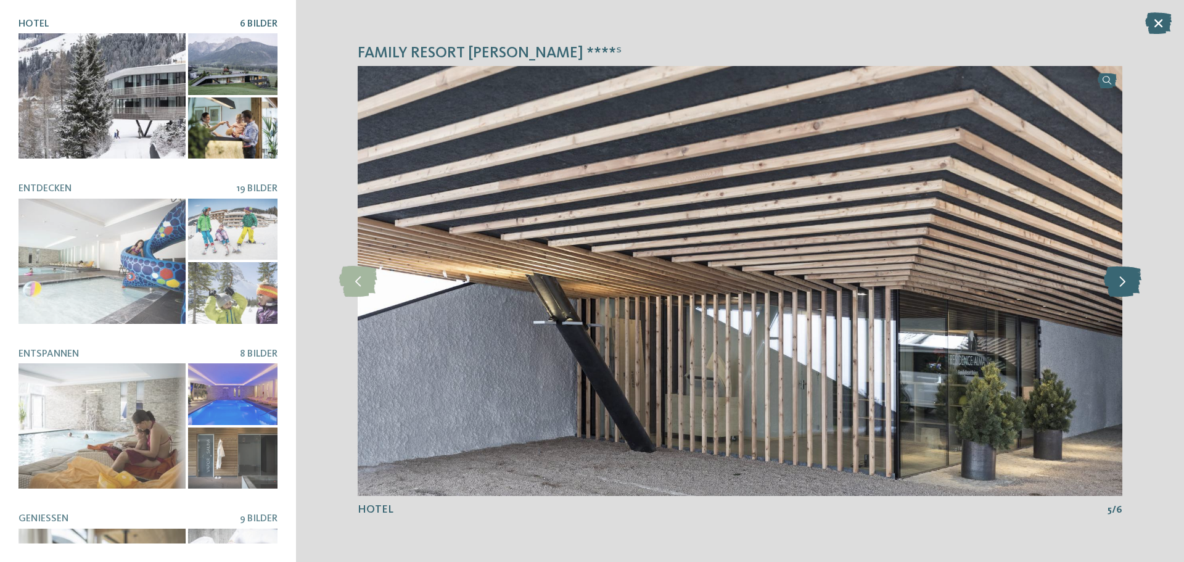
click at [1123, 280] on icon at bounding box center [1123, 281] width 38 height 31
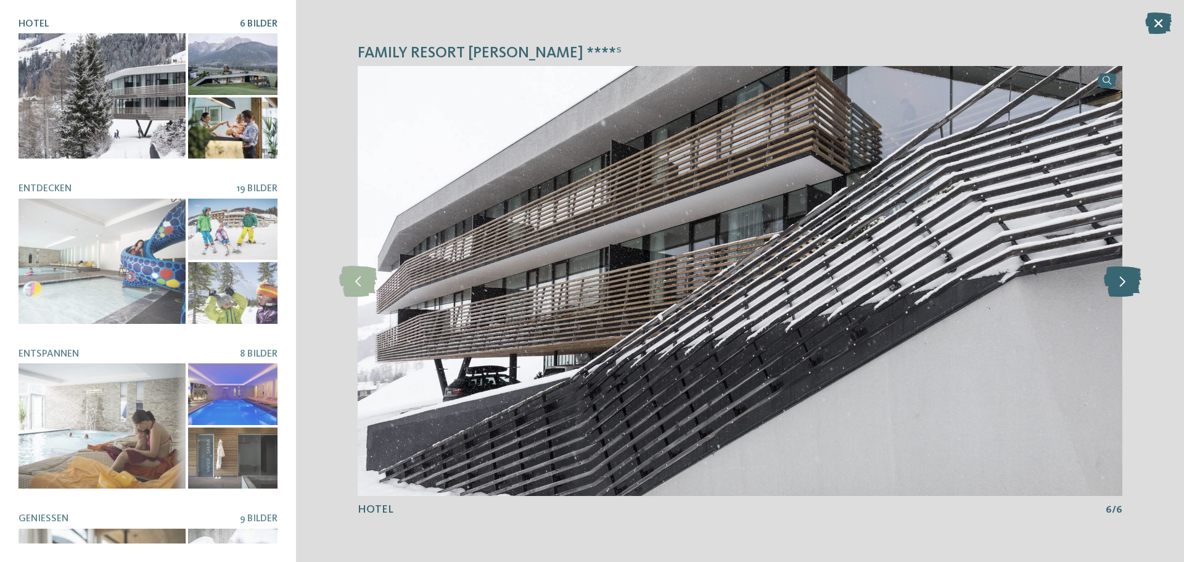
click at [1123, 280] on icon at bounding box center [1123, 281] width 38 height 31
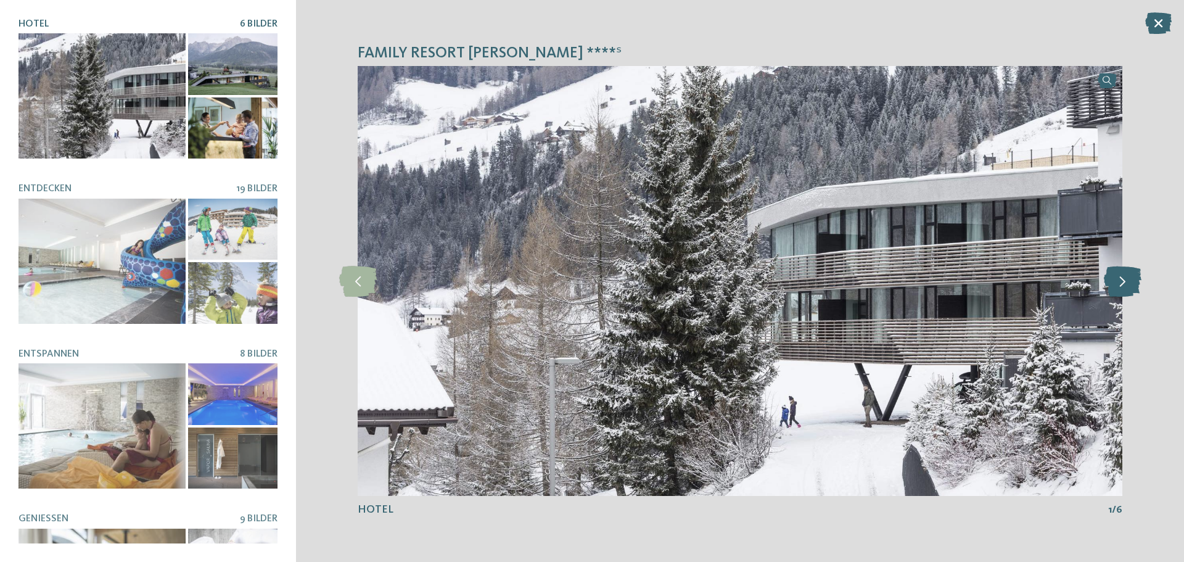
click at [1123, 280] on icon at bounding box center [1123, 281] width 38 height 31
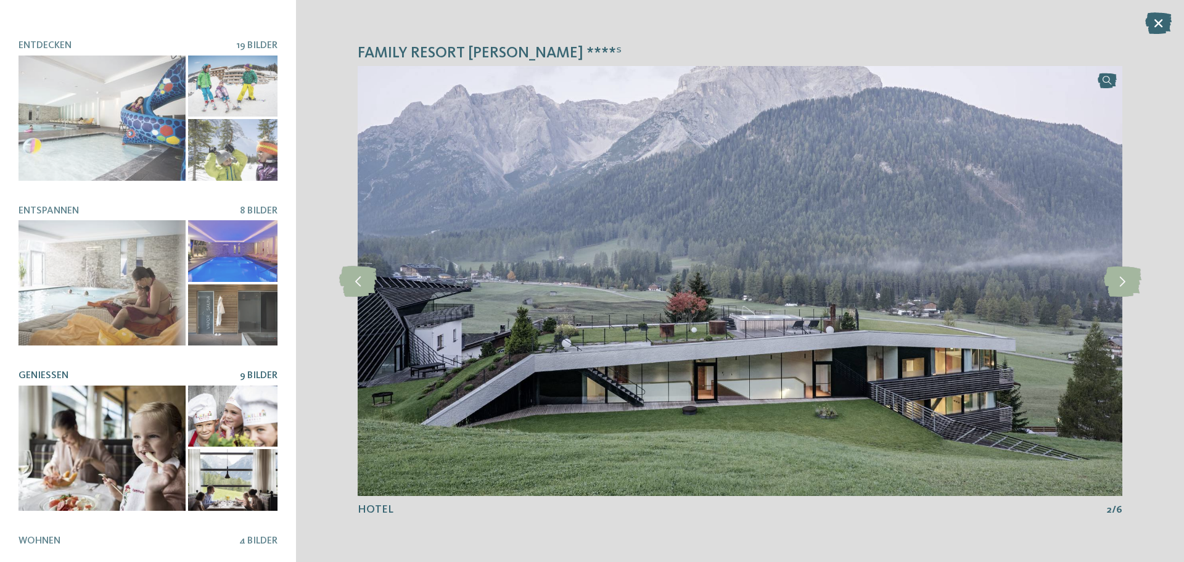
scroll to position [260, 0]
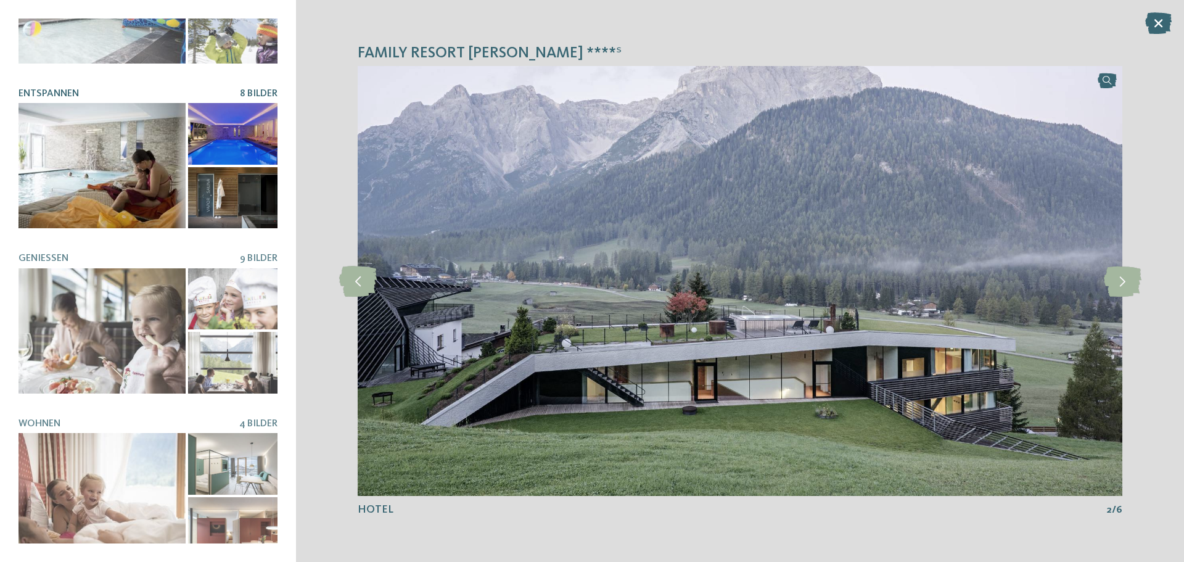
click at [83, 142] on div at bounding box center [101, 165] width 167 height 125
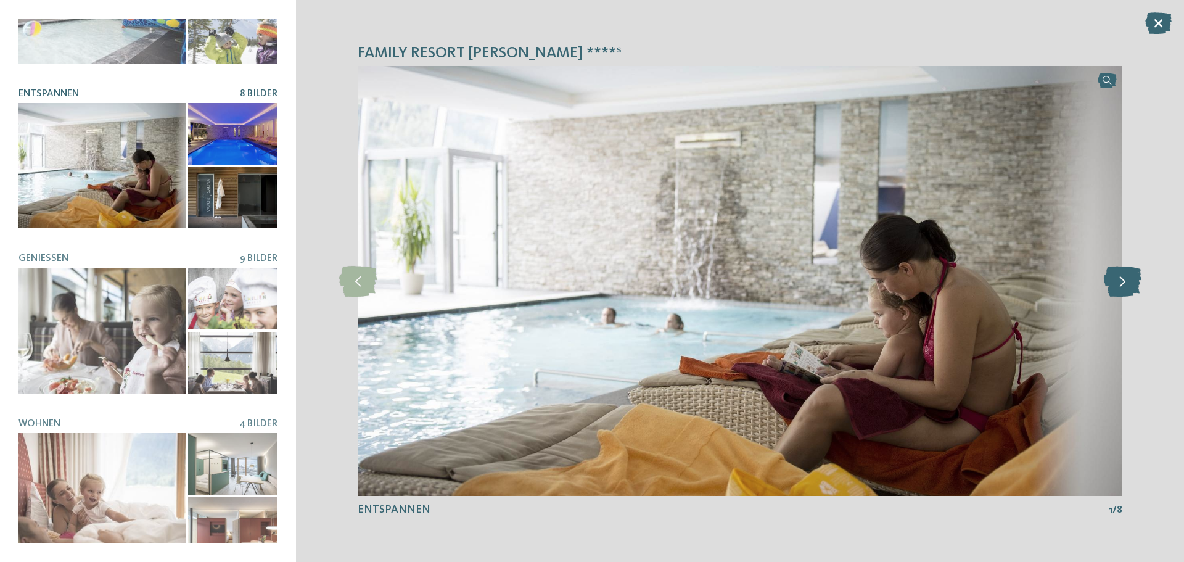
click at [1121, 275] on icon at bounding box center [1123, 281] width 38 height 31
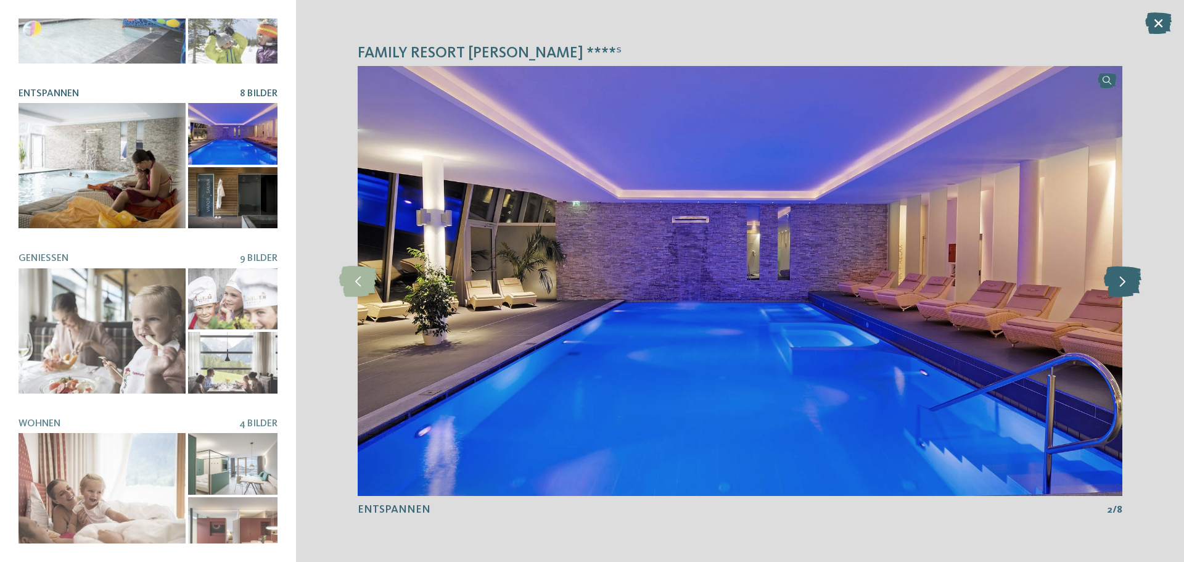
click at [1121, 281] on icon at bounding box center [1123, 281] width 38 height 31
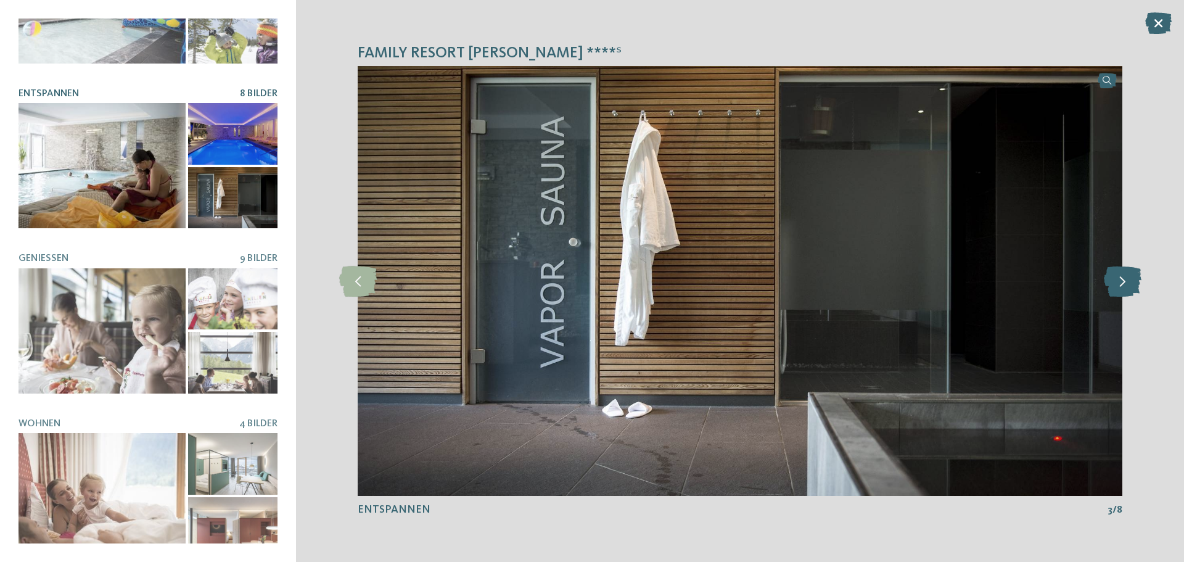
click at [1121, 281] on icon at bounding box center [1123, 281] width 38 height 31
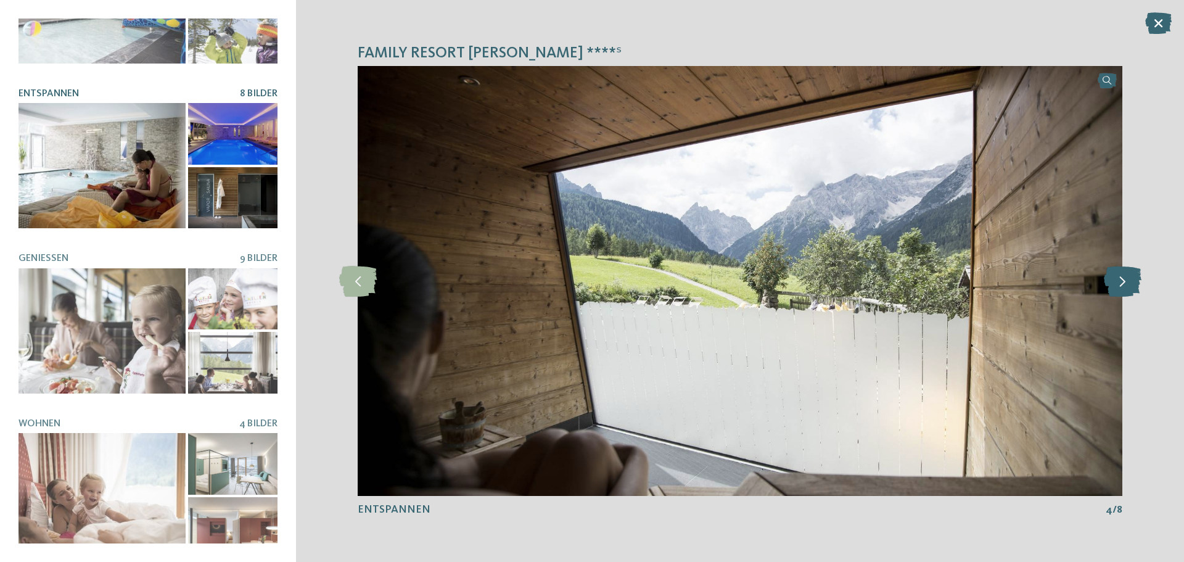
click at [1121, 281] on icon at bounding box center [1123, 281] width 38 height 31
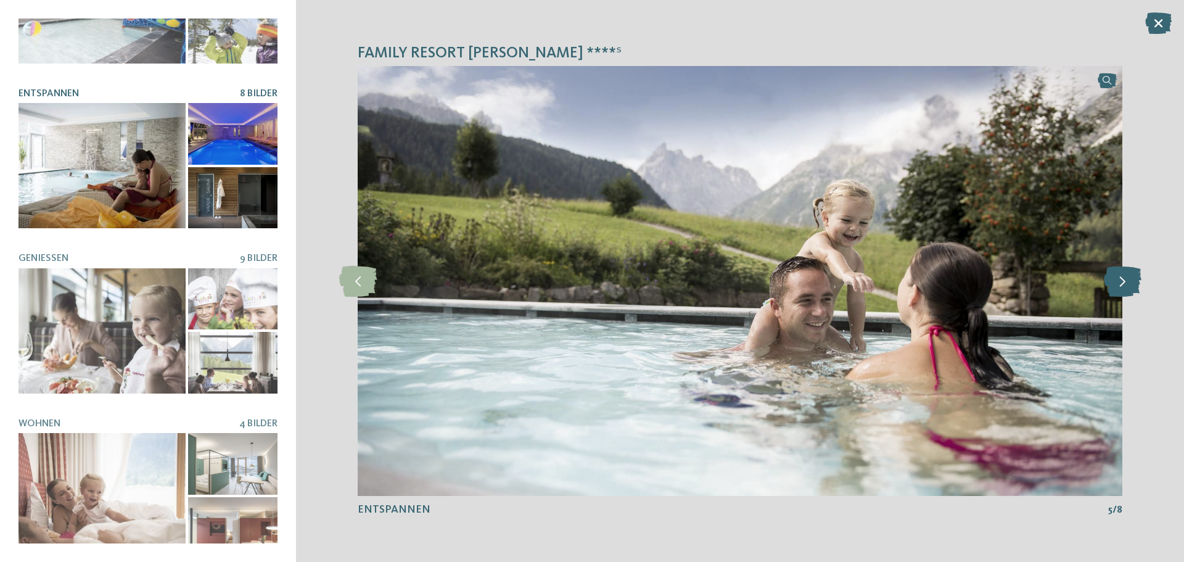
click at [1121, 281] on icon at bounding box center [1123, 281] width 38 height 31
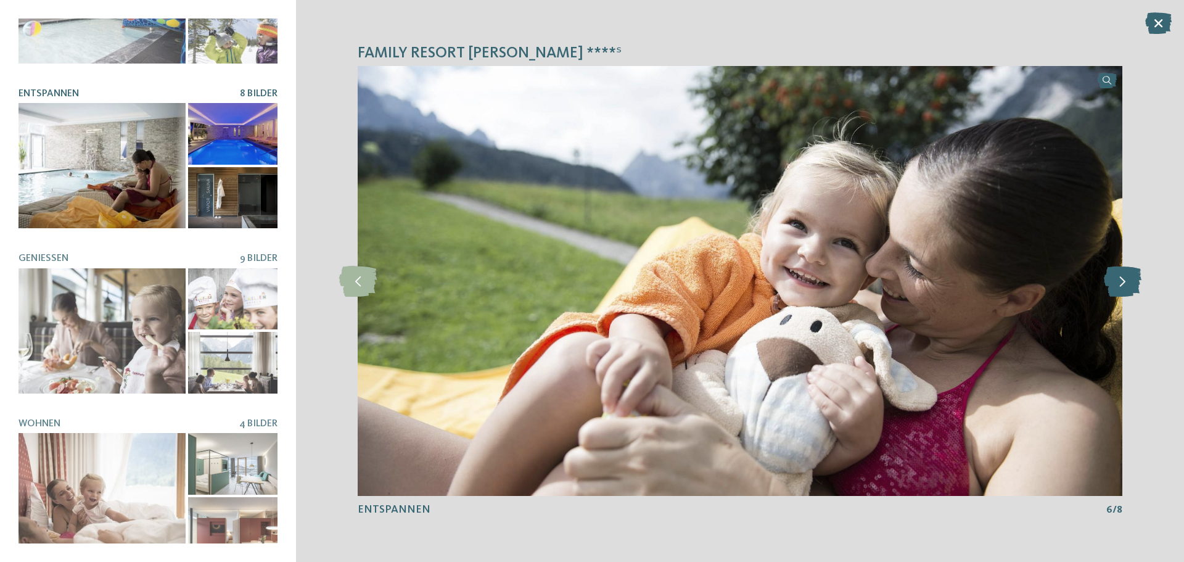
click at [1121, 281] on icon at bounding box center [1123, 281] width 38 height 31
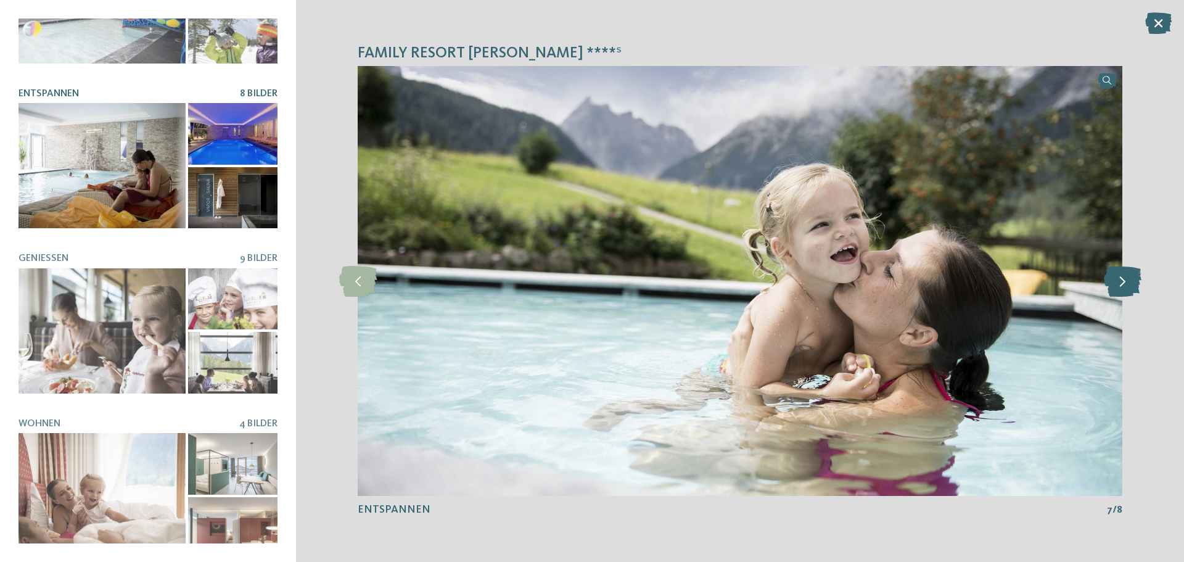
click at [1121, 281] on icon at bounding box center [1123, 281] width 38 height 31
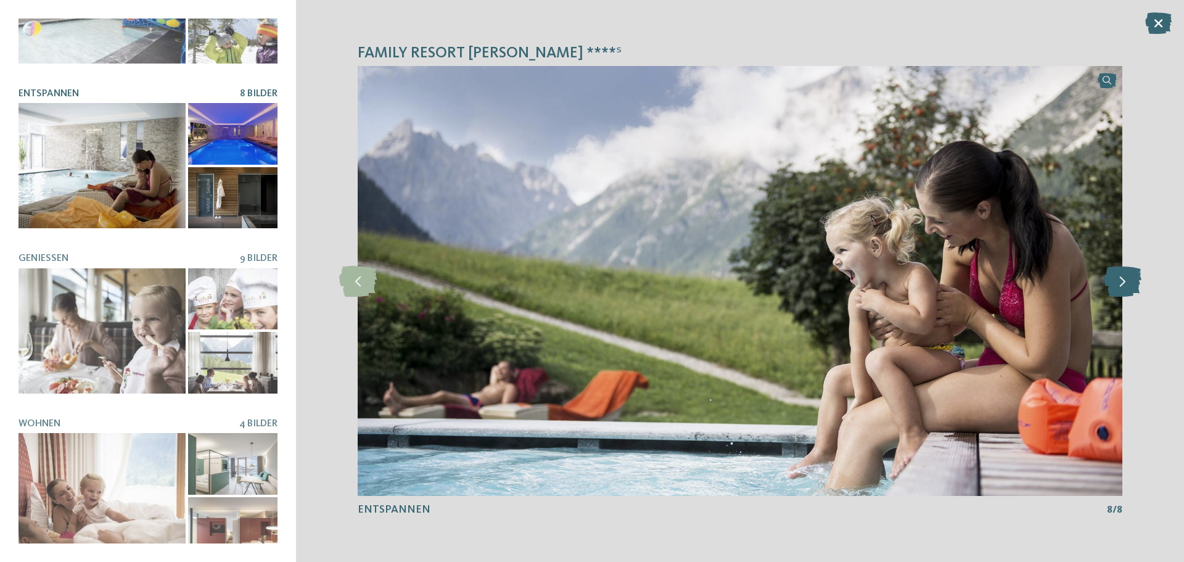
click at [1121, 281] on icon at bounding box center [1123, 281] width 38 height 31
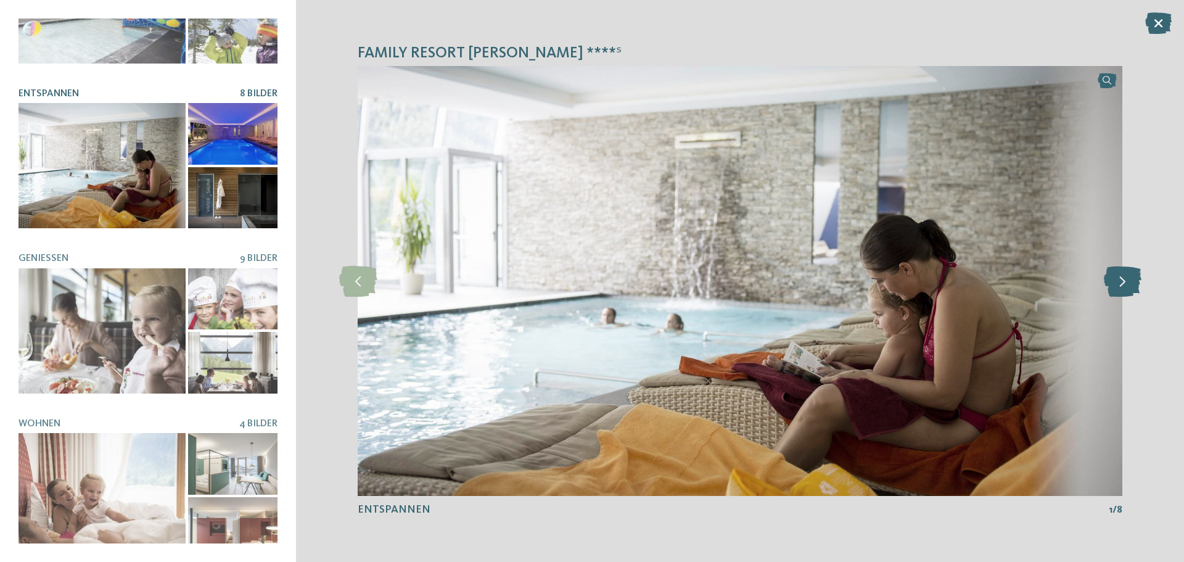
click at [1121, 281] on icon at bounding box center [1123, 281] width 38 height 31
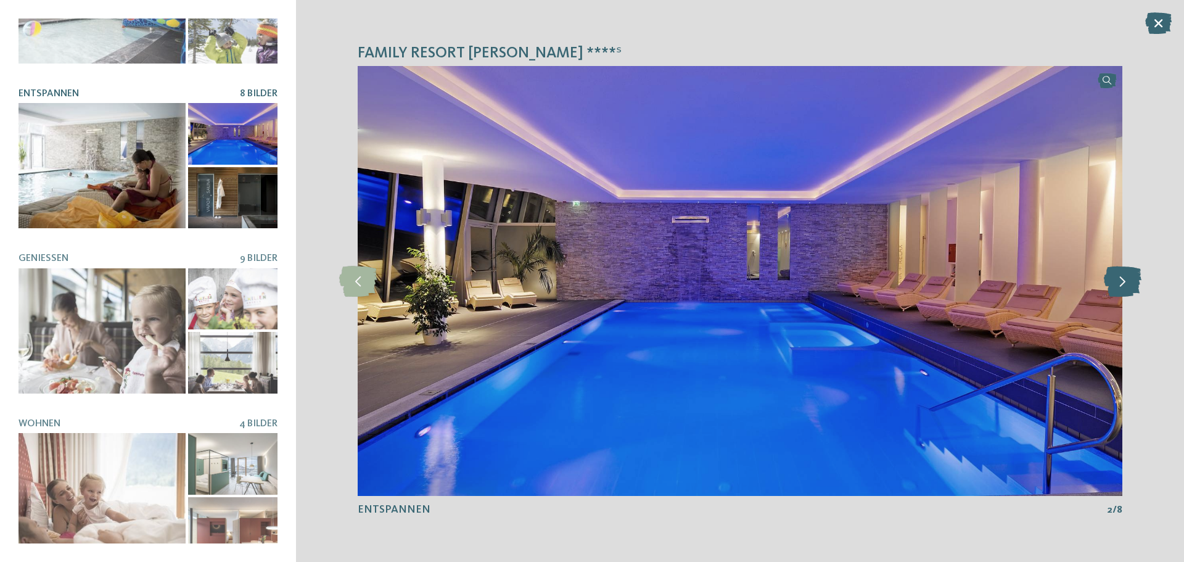
click at [1121, 281] on icon at bounding box center [1123, 281] width 38 height 31
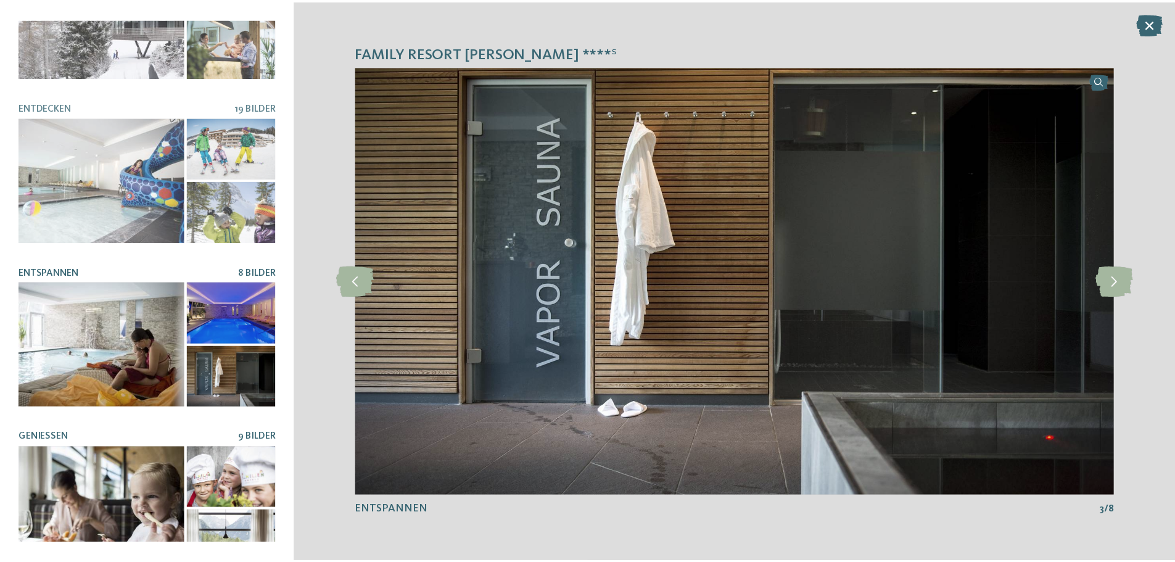
scroll to position [75, 0]
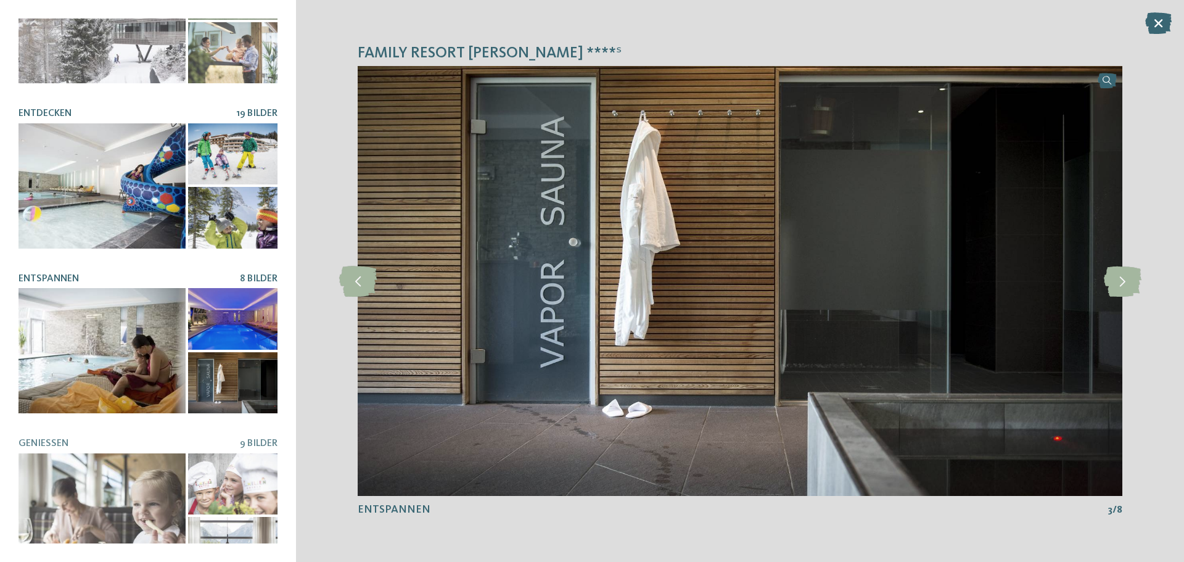
click at [107, 155] on div at bounding box center [101, 185] width 167 height 125
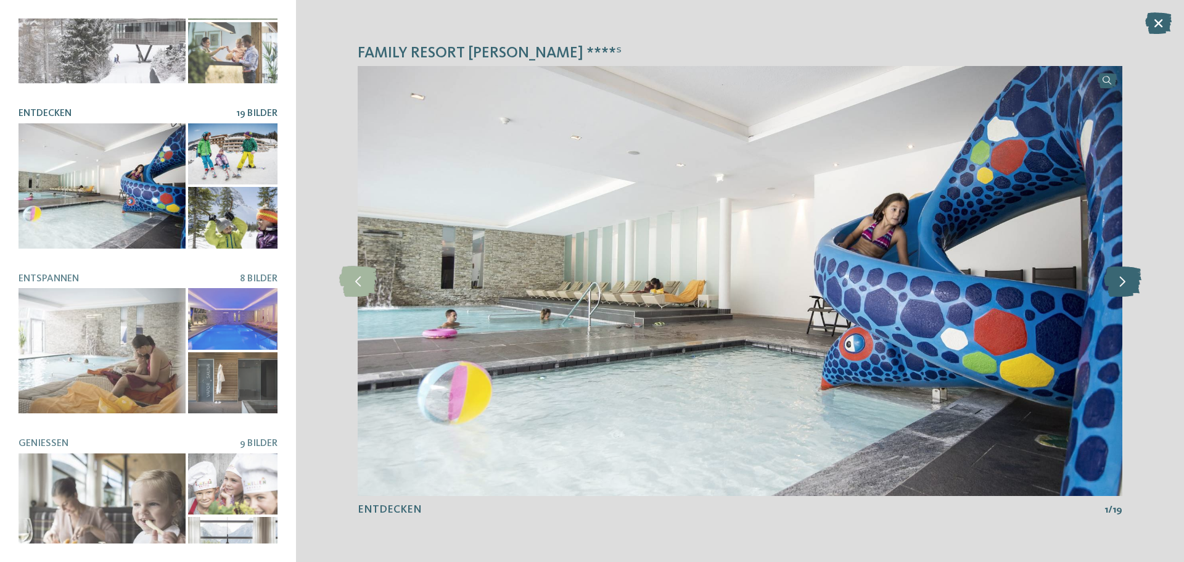
click at [1120, 284] on icon at bounding box center [1123, 281] width 38 height 31
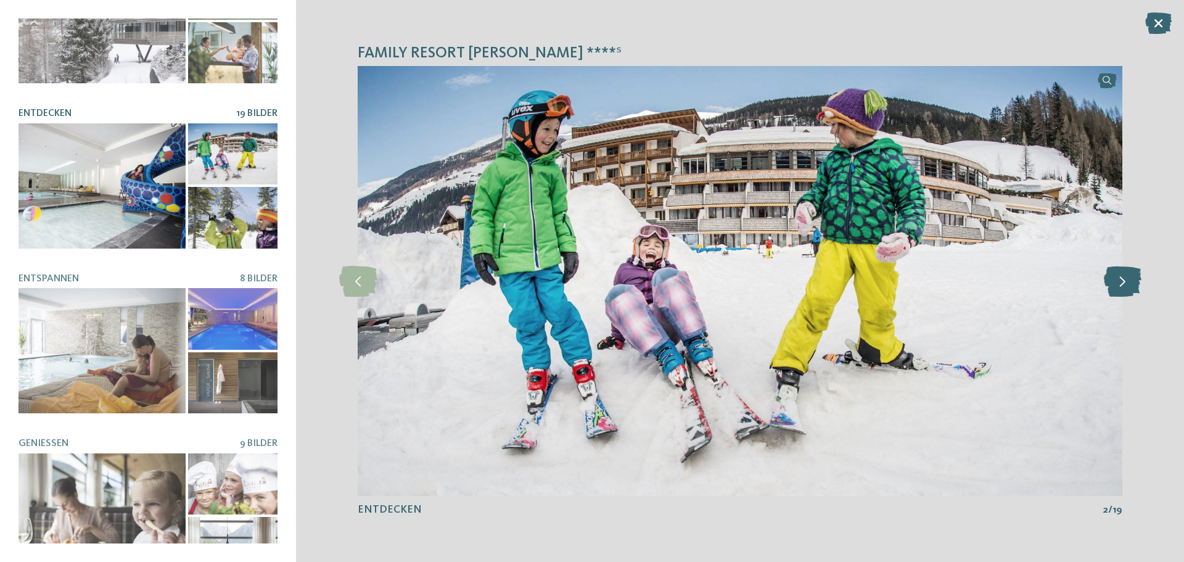
click at [1120, 284] on icon at bounding box center [1123, 281] width 38 height 31
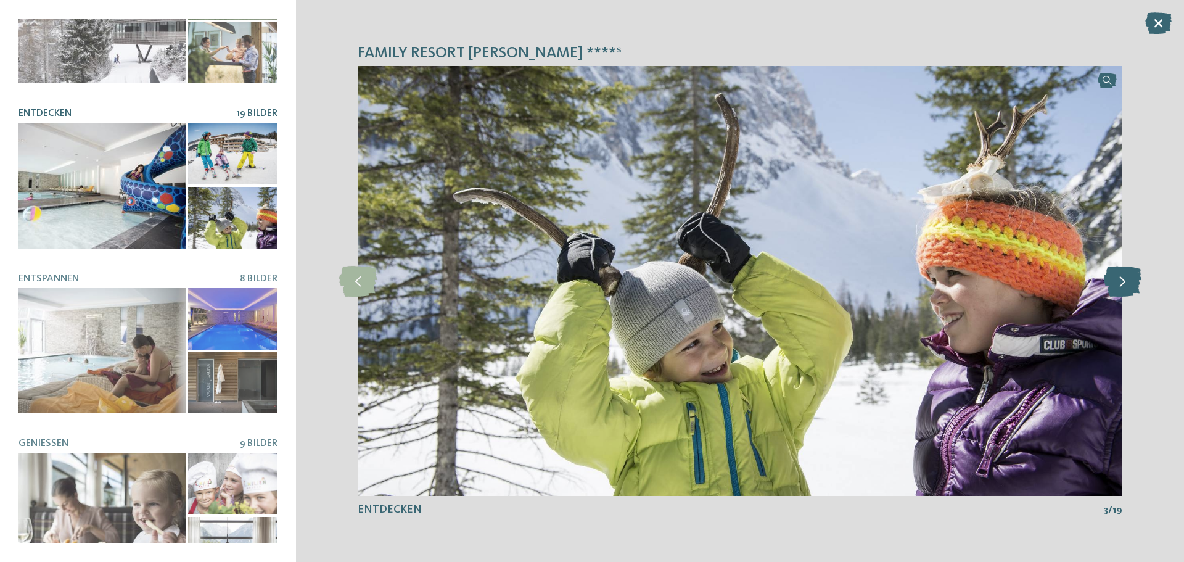
click at [1120, 284] on icon at bounding box center [1123, 281] width 38 height 31
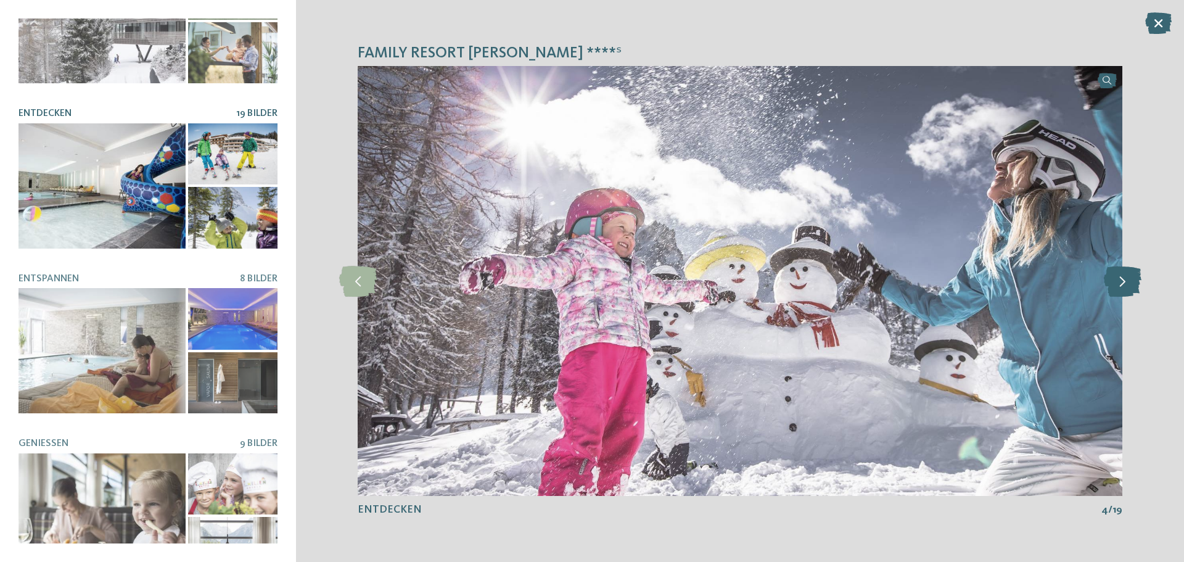
click at [1120, 284] on icon at bounding box center [1123, 281] width 38 height 31
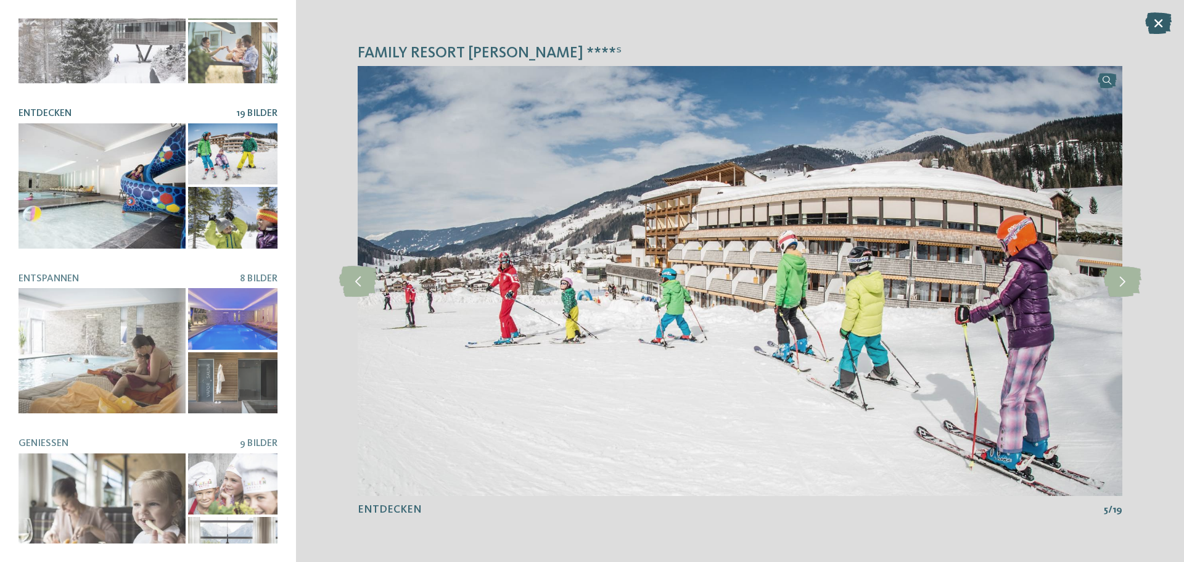
click at [1155, 28] on icon at bounding box center [1158, 23] width 27 height 22
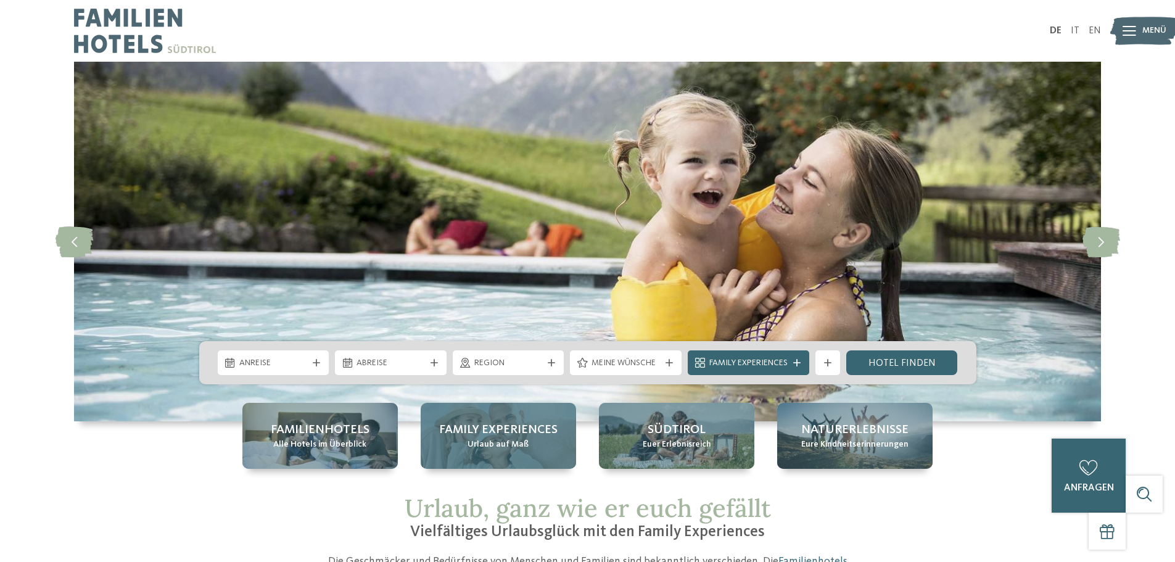
click at [529, 433] on span "Family Experiences" at bounding box center [498, 429] width 118 height 17
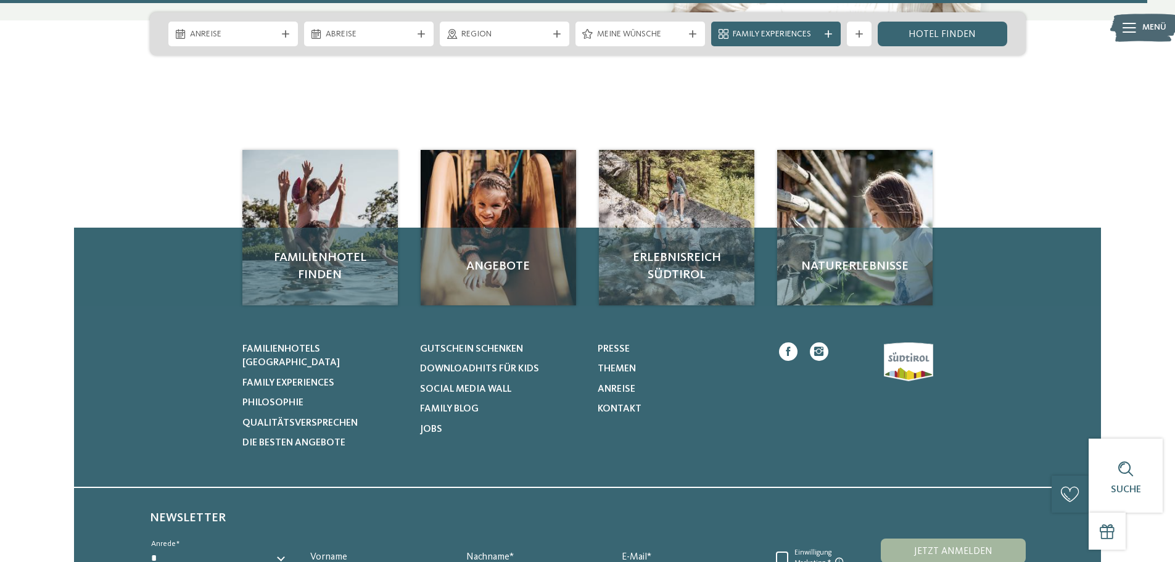
scroll to position [5795, 0]
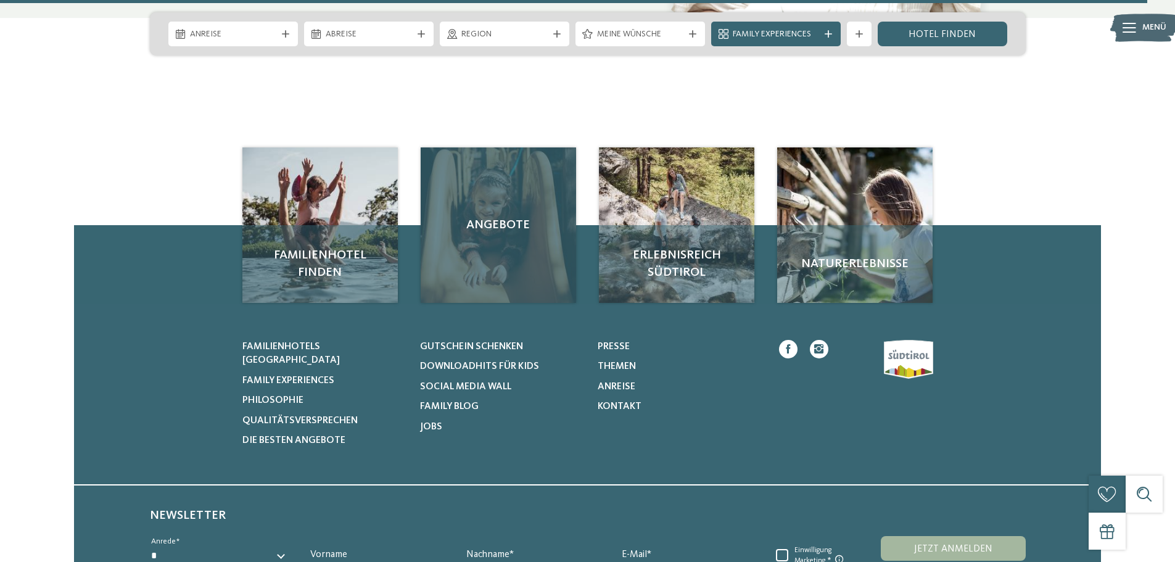
click at [517, 277] on div "Angebote" at bounding box center [497, 224] width 155 height 155
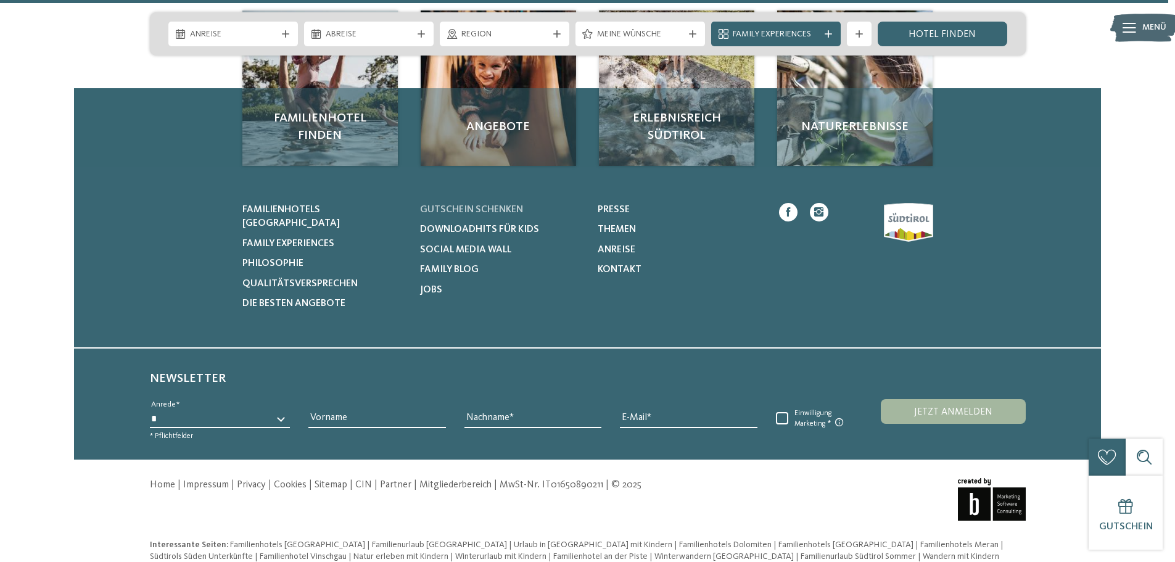
scroll to position [5935, 0]
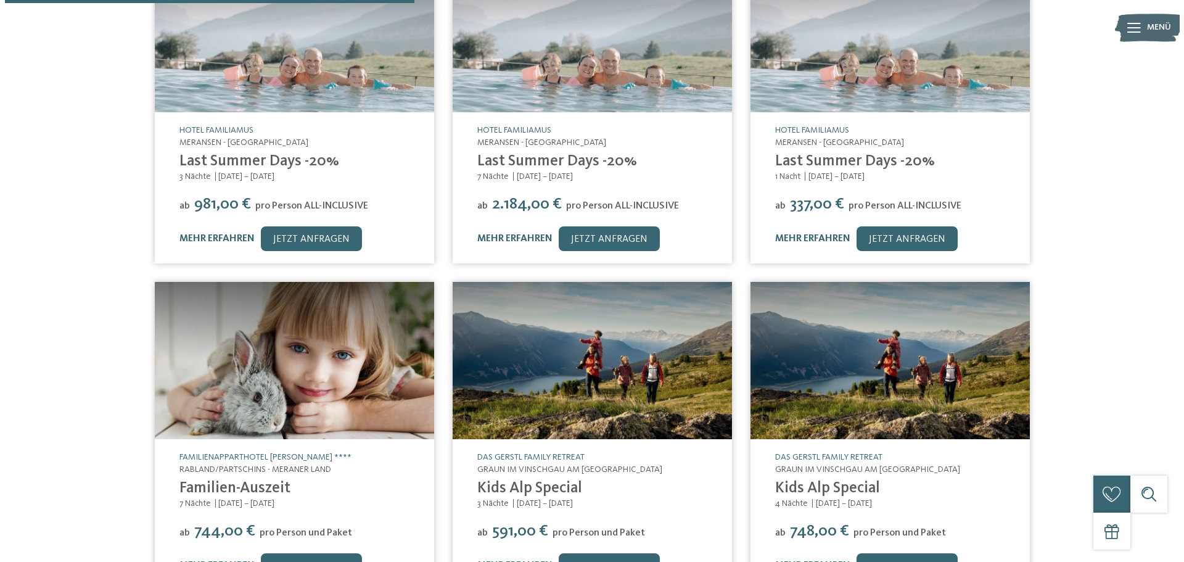
scroll to position [493, 0]
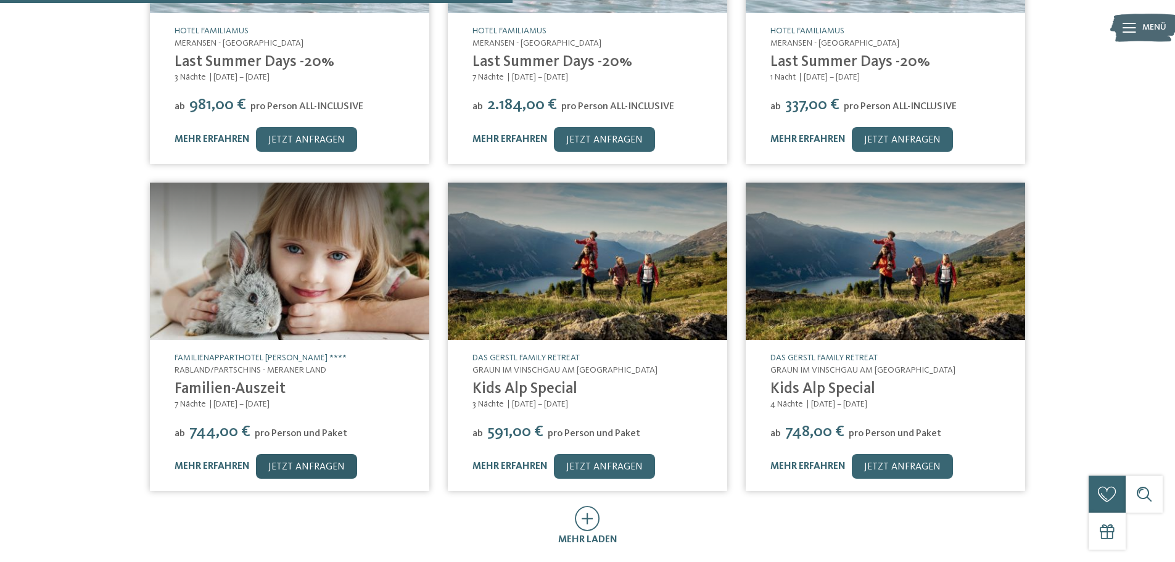
click at [308, 454] on link "jetzt anfragen" at bounding box center [306, 466] width 101 height 25
drag, startPoint x: 232, startPoint y: 446, endPoint x: 239, endPoint y: 440, distance: 9.6
click at [232, 461] on link "mehr erfahren" at bounding box center [211, 466] width 75 height 10
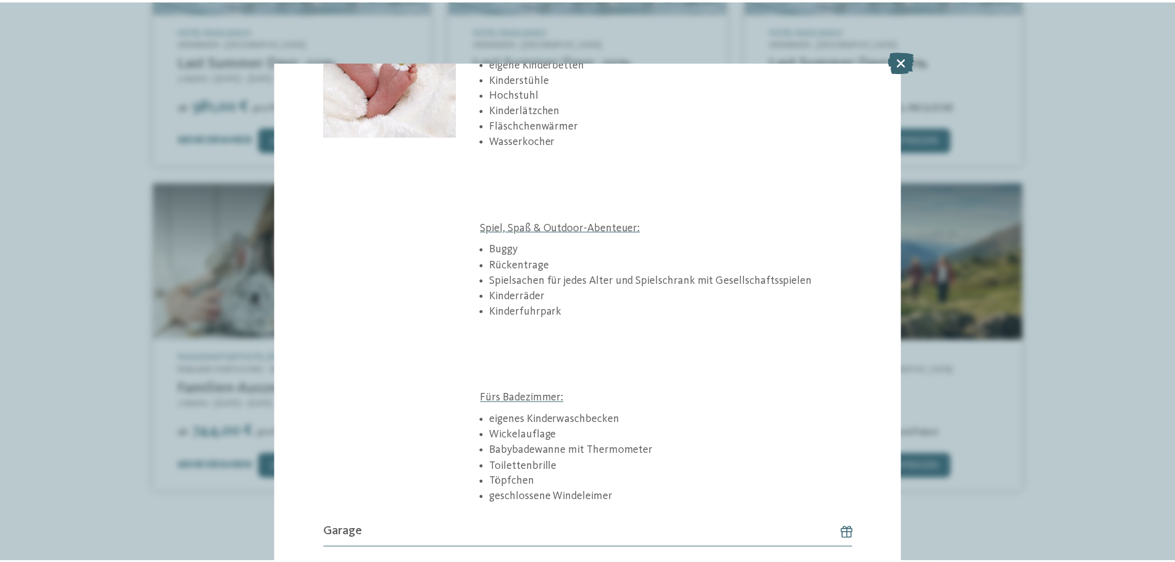
scroll to position [507, 0]
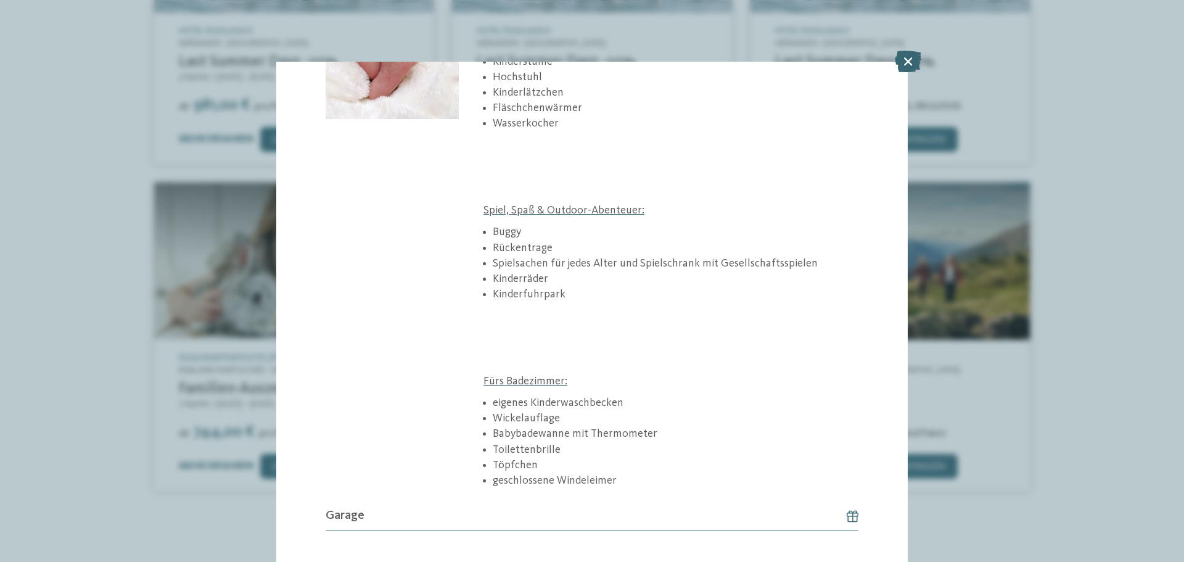
click at [902, 59] on icon at bounding box center [908, 62] width 27 height 22
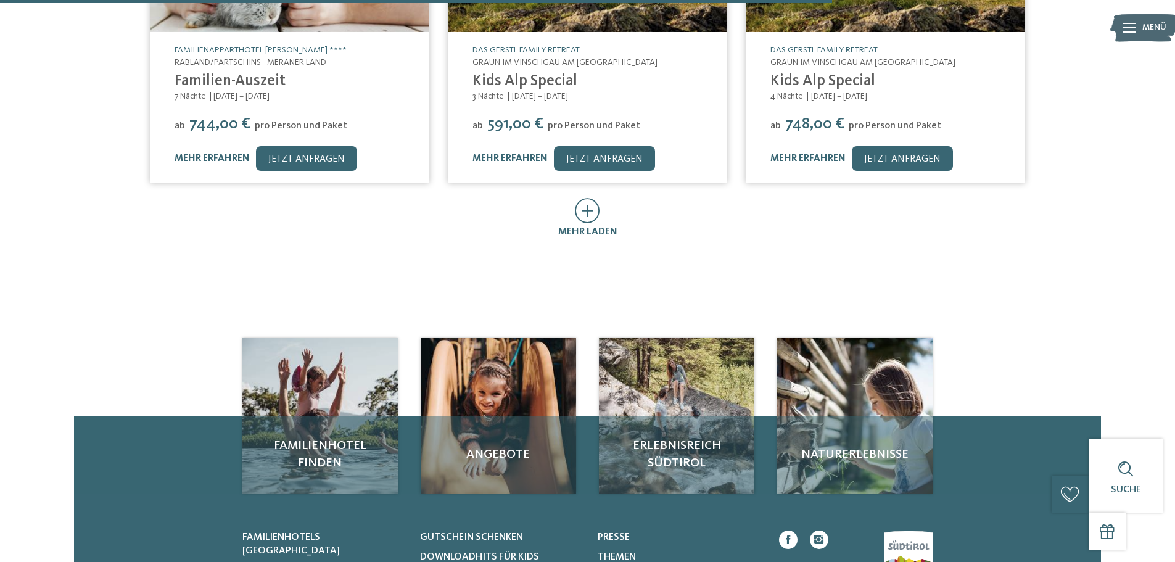
scroll to position [802, 0]
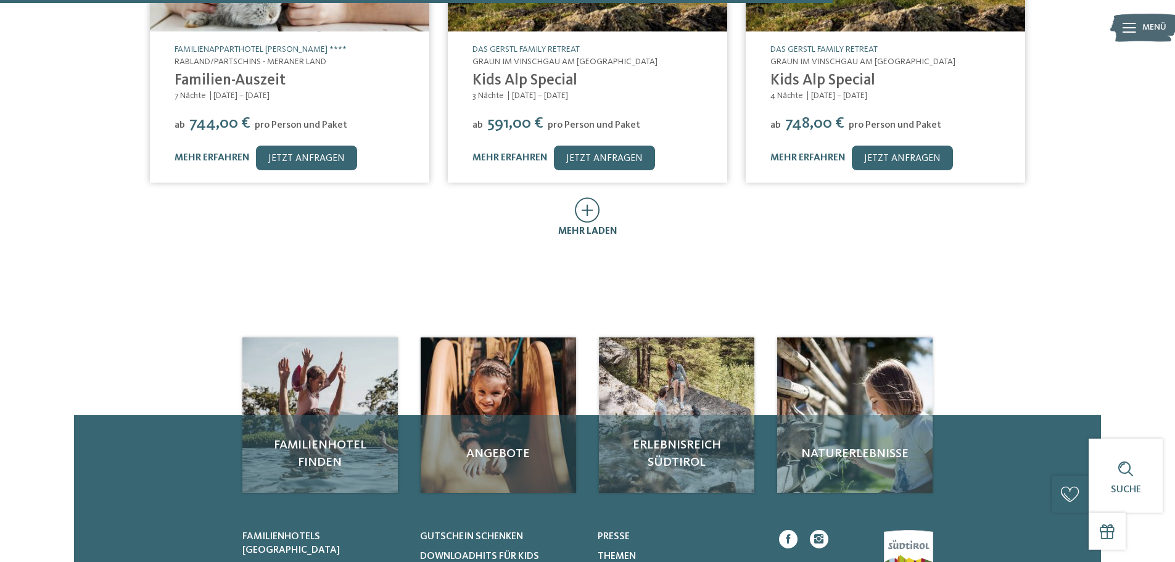
click at [579, 224] on div "mehr laden" at bounding box center [587, 231] width 59 height 14
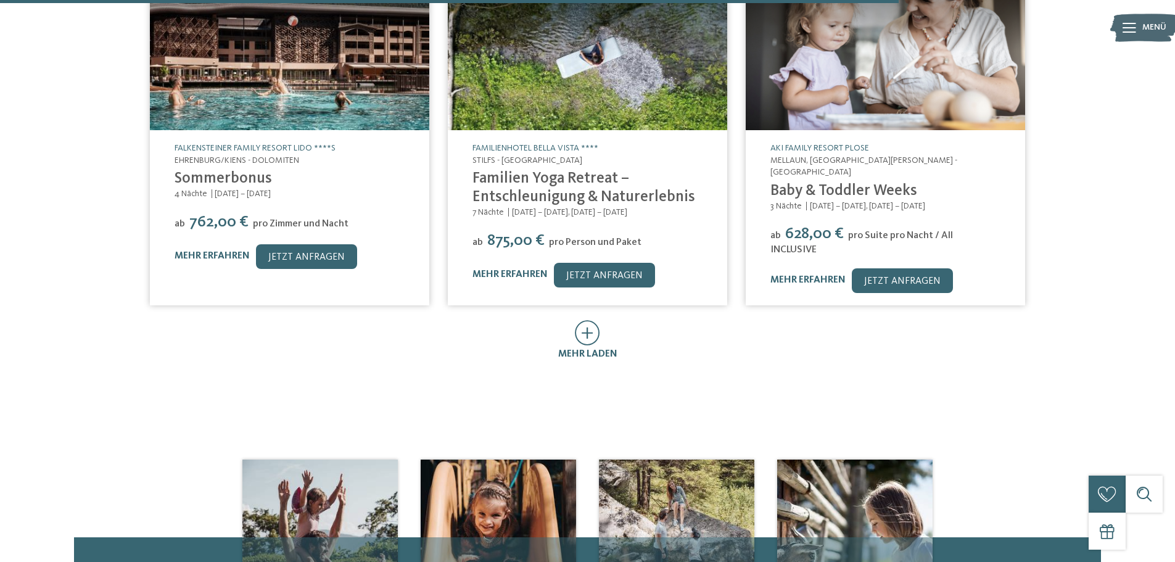
scroll to position [1418, 0]
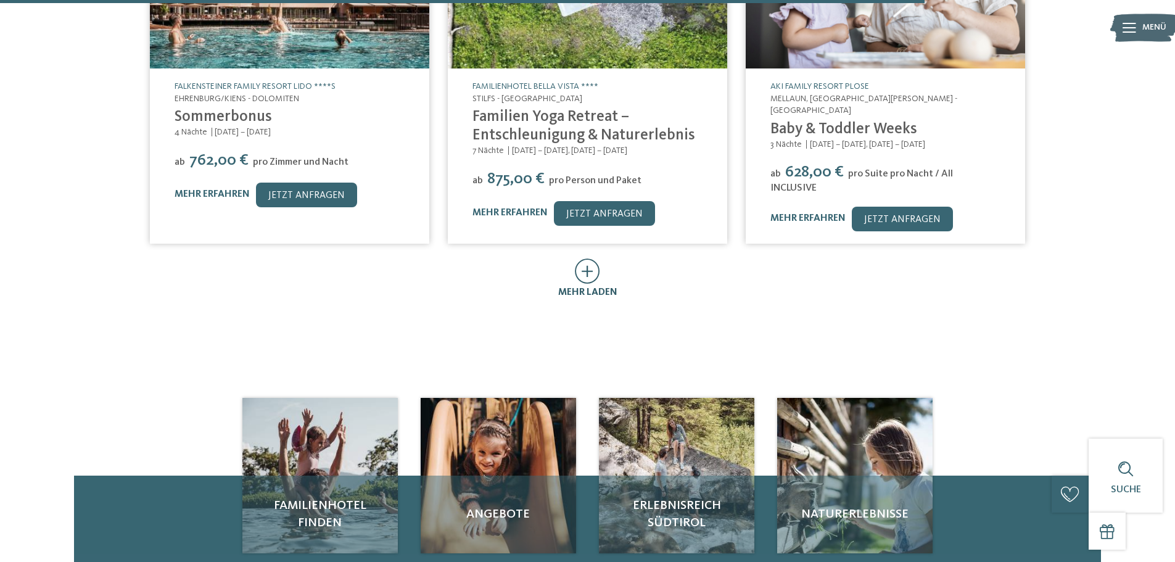
click at [581, 258] on icon at bounding box center [587, 270] width 25 height 25
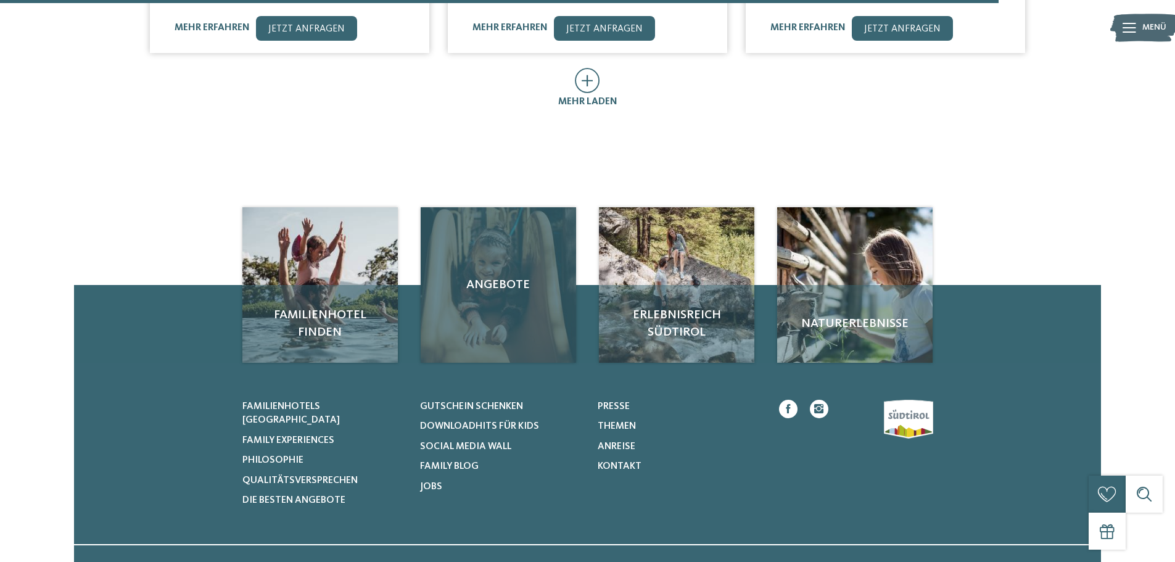
scroll to position [2281, 0]
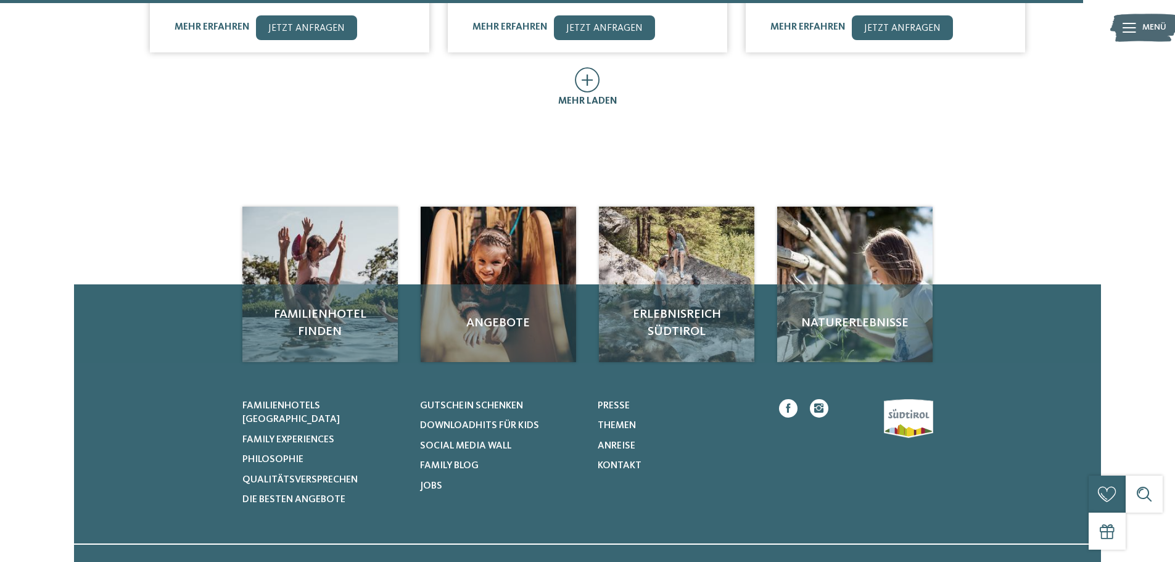
click at [591, 67] on icon at bounding box center [587, 79] width 25 height 25
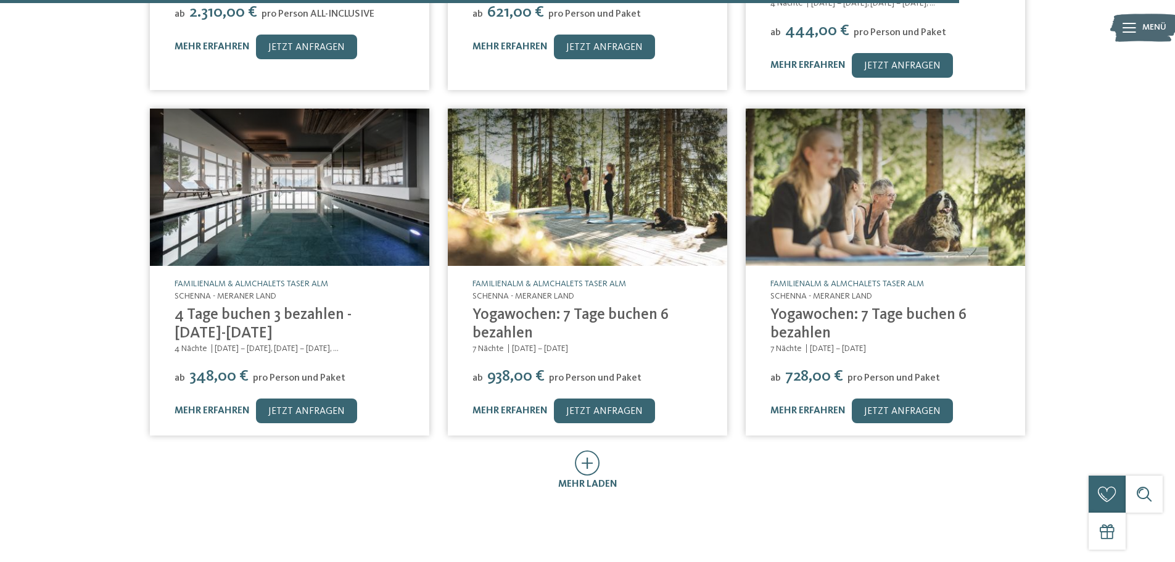
scroll to position [2589, 0]
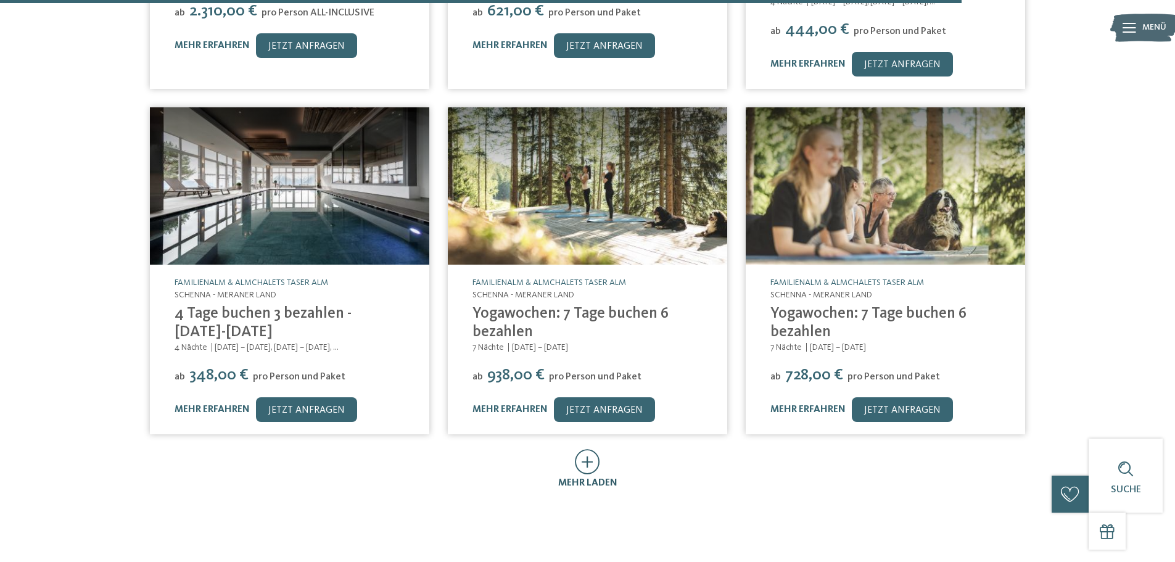
click at [588, 449] on icon at bounding box center [587, 461] width 25 height 25
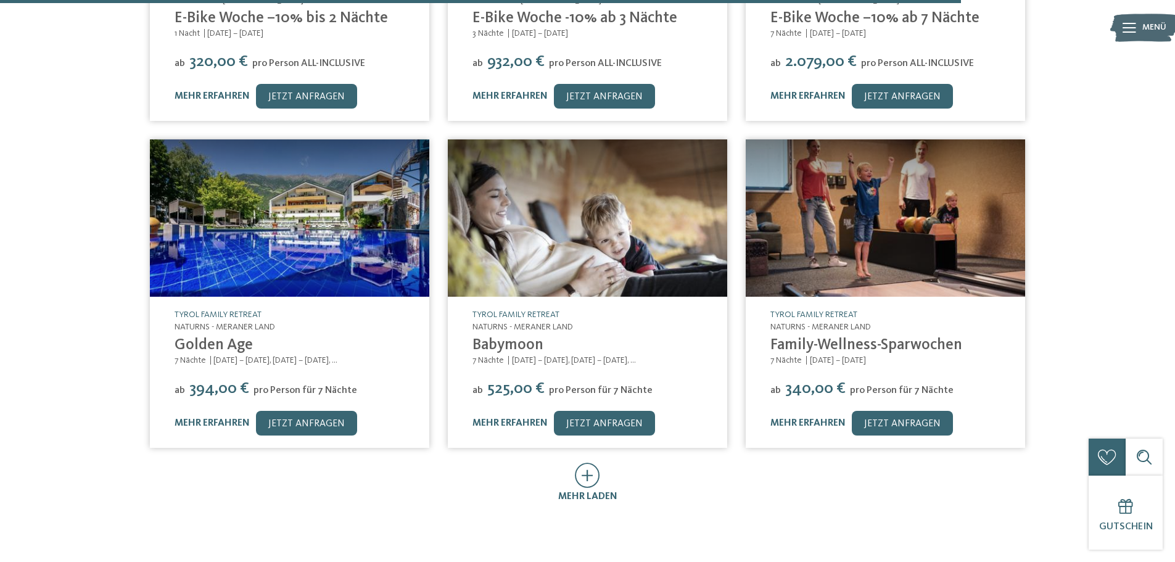
scroll to position [3268, 0]
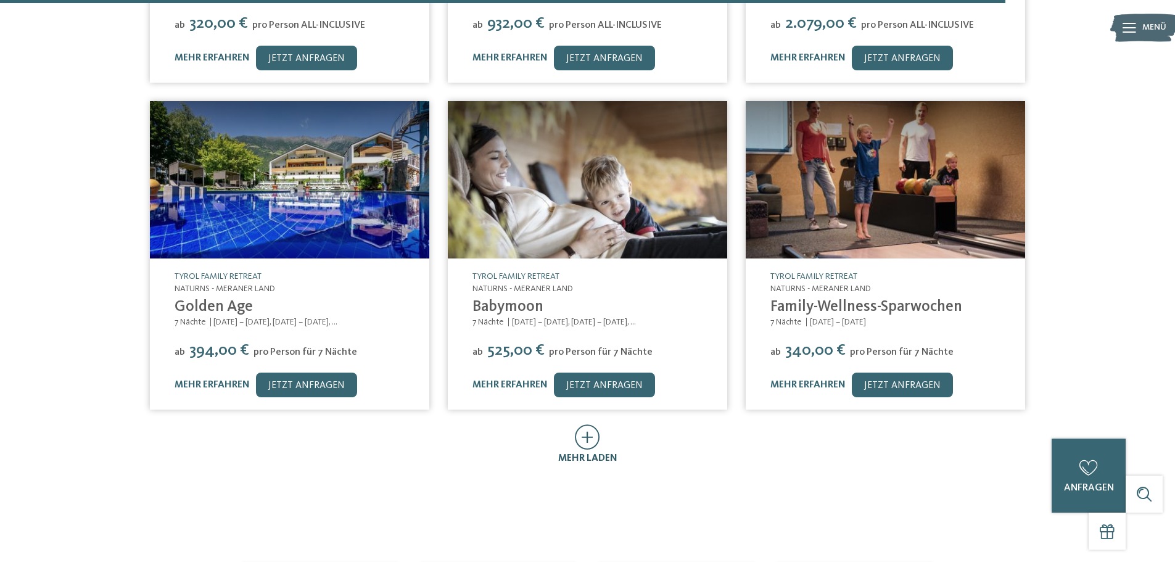
click at [584, 424] on icon at bounding box center [587, 436] width 25 height 25
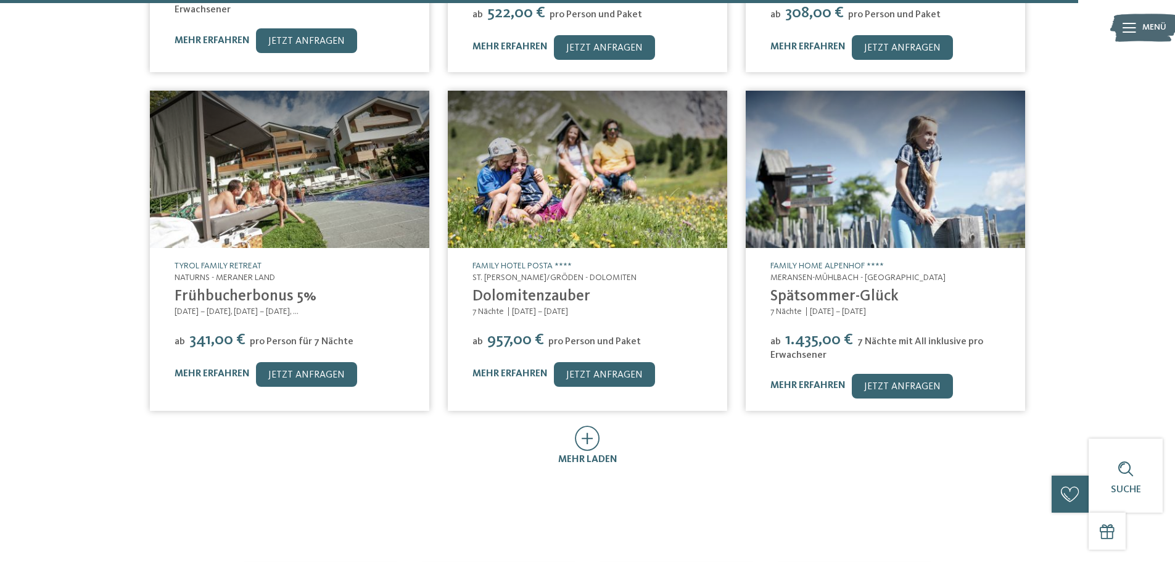
scroll to position [4131, 0]
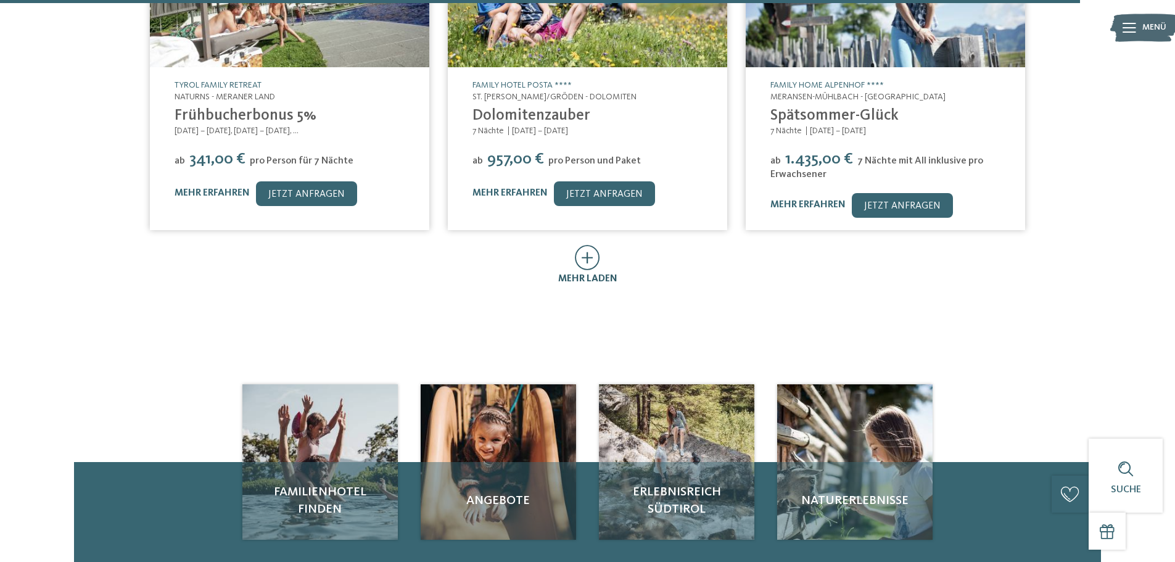
click at [597, 245] on icon at bounding box center [587, 257] width 25 height 25
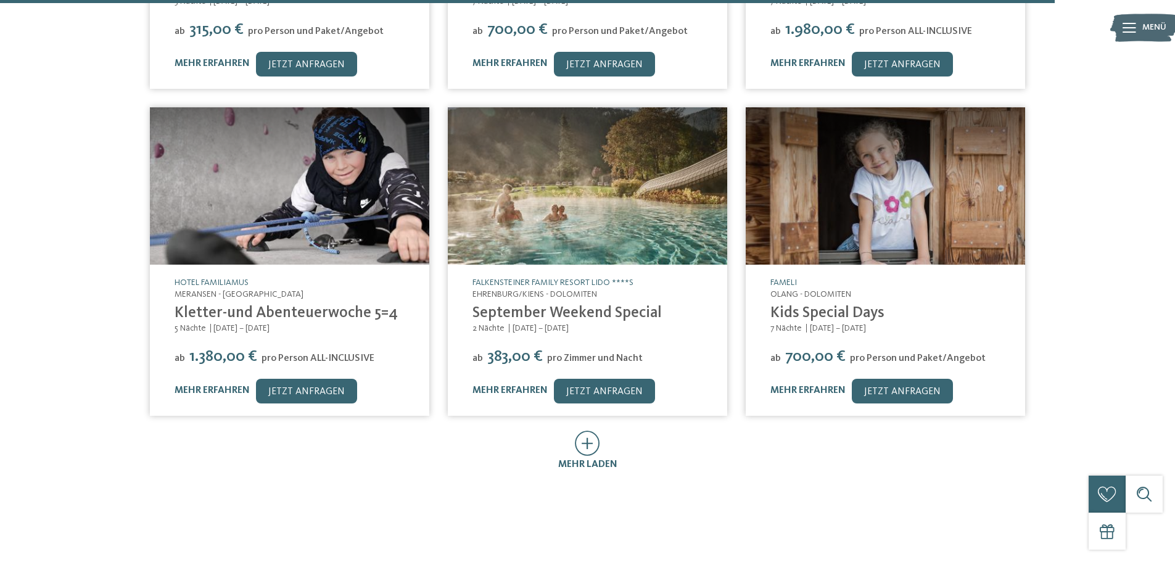
scroll to position [4624, 0]
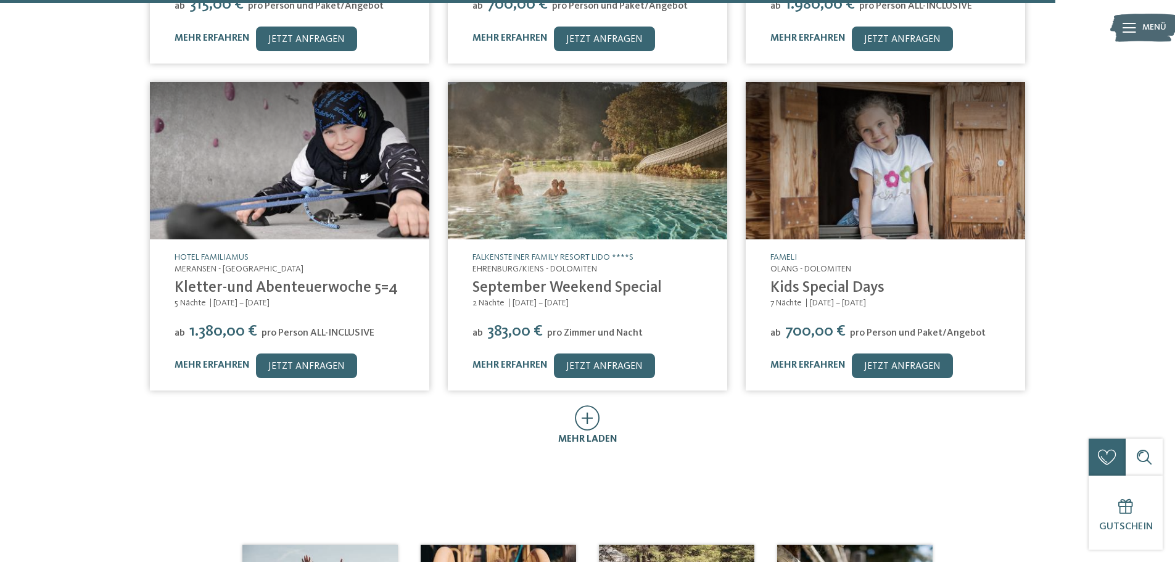
click at [591, 405] on icon at bounding box center [587, 417] width 25 height 25
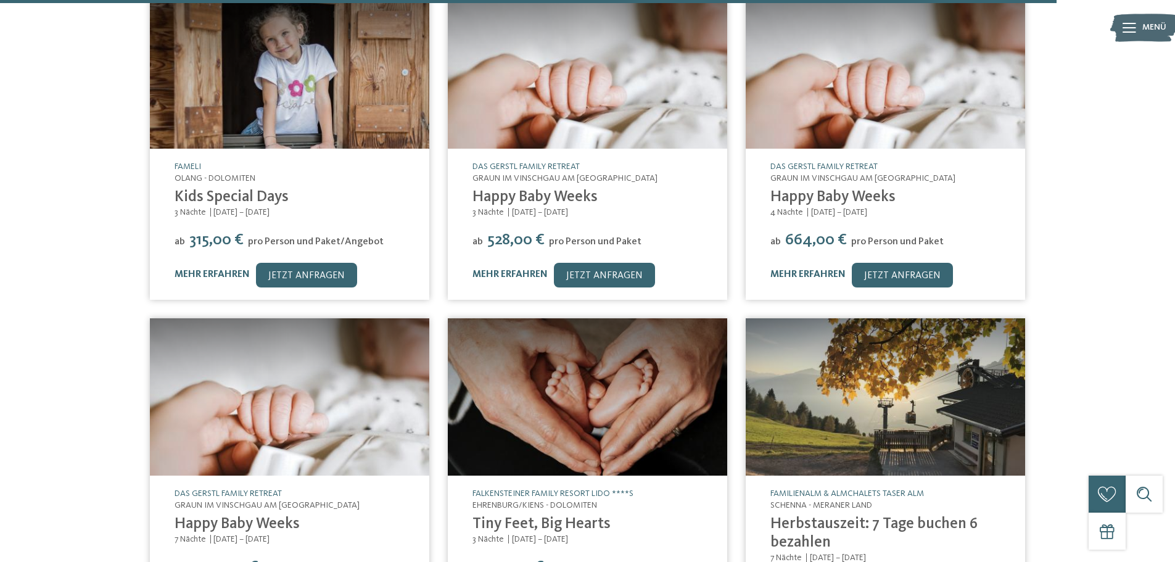
scroll to position [5241, 0]
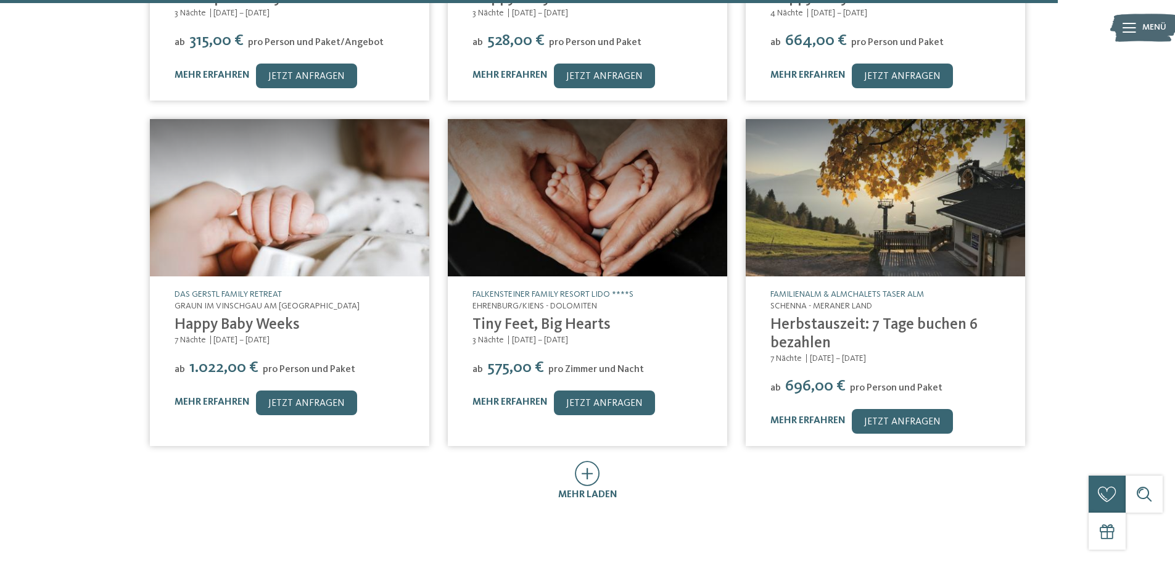
click at [585, 461] on icon at bounding box center [587, 473] width 25 height 25
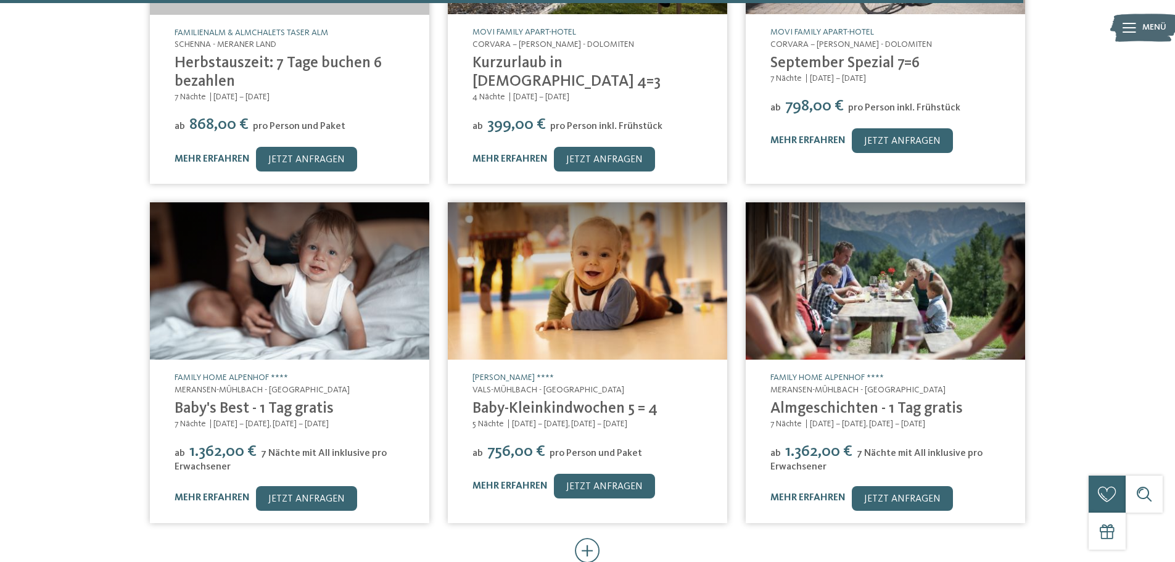
scroll to position [5857, 0]
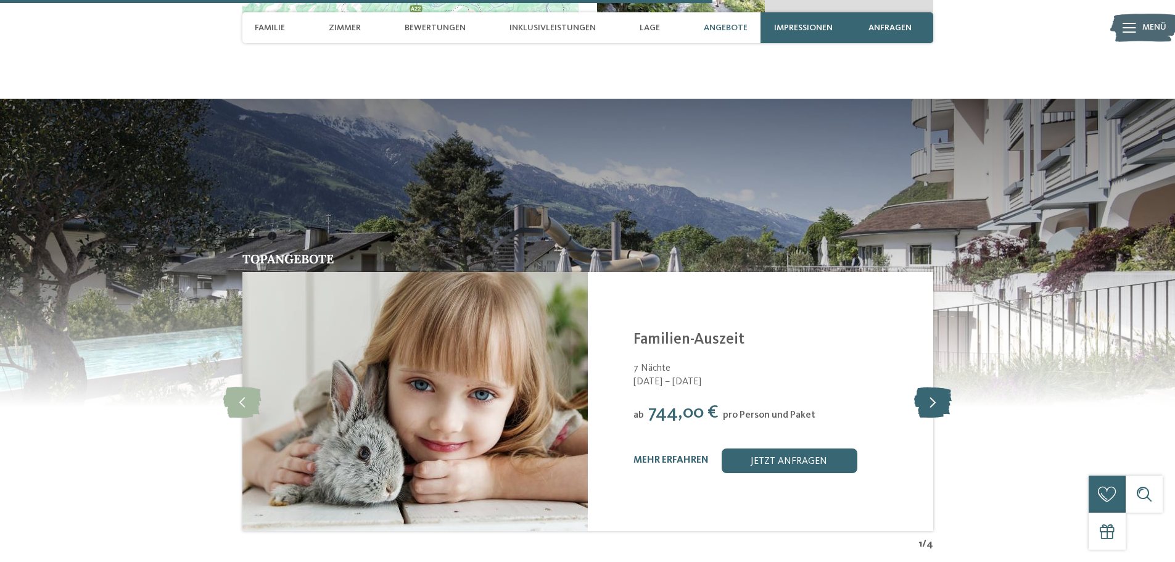
click at [943, 386] on icon at bounding box center [933, 401] width 38 height 31
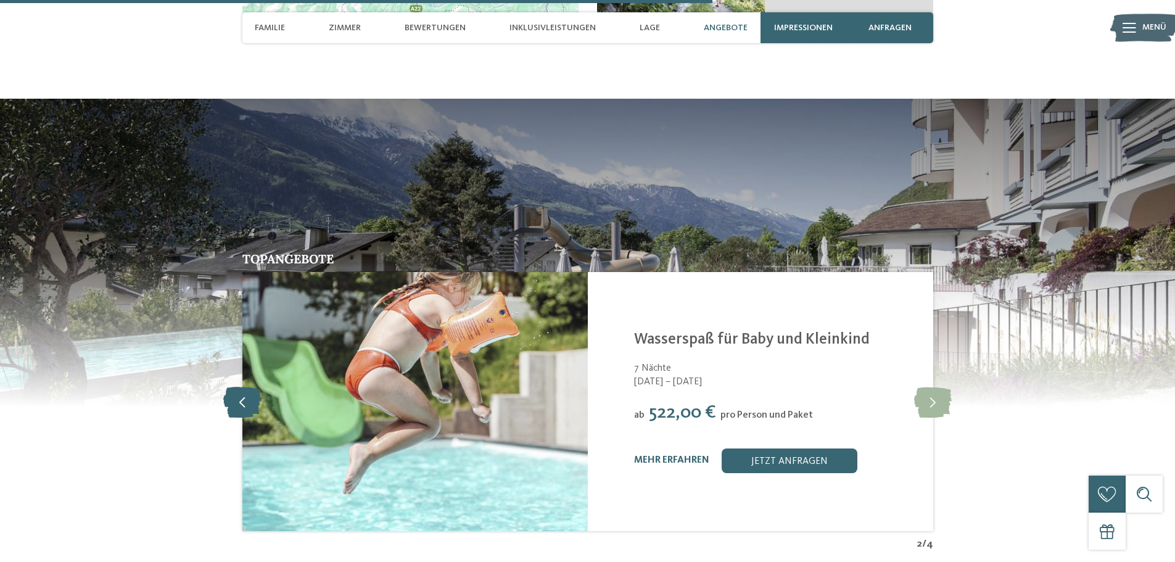
click at [244, 386] on icon at bounding box center [242, 401] width 38 height 31
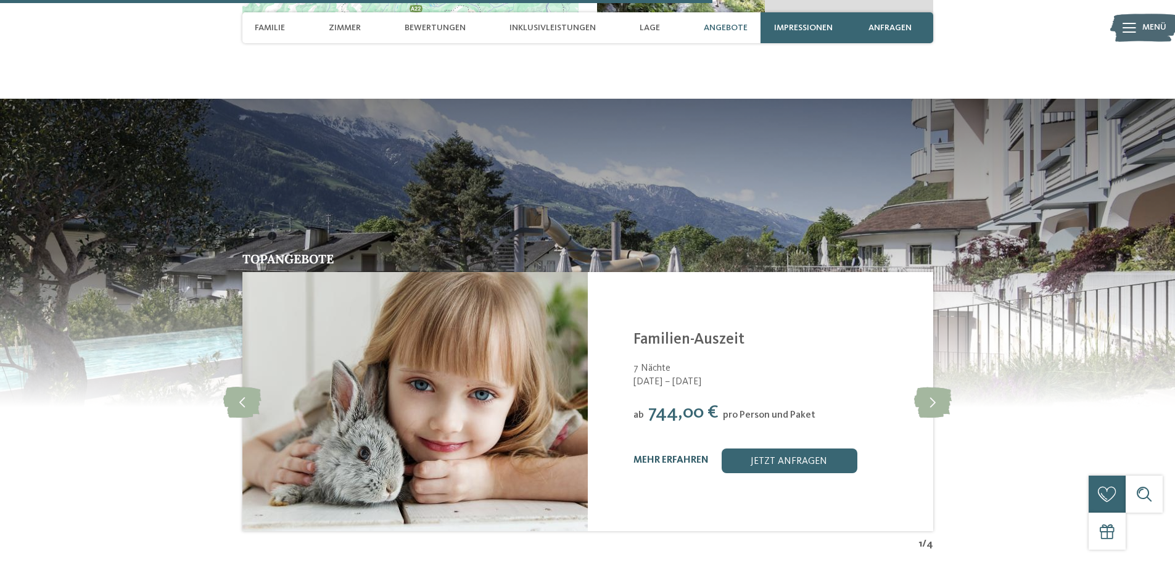
click at [690, 455] on link "mehr erfahren" at bounding box center [670, 460] width 75 height 10
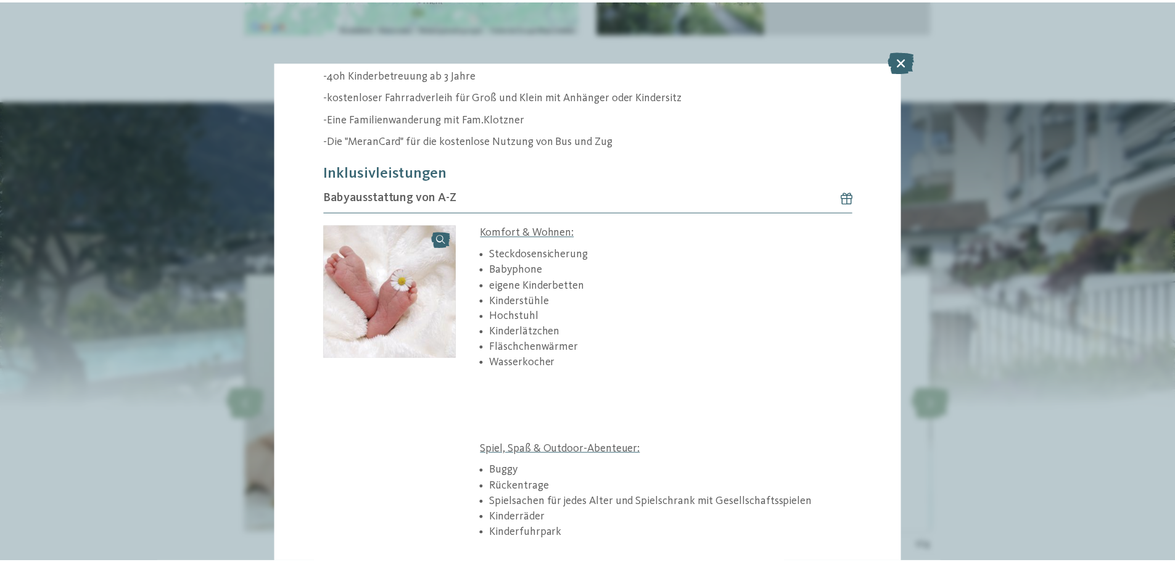
scroll to position [504, 0]
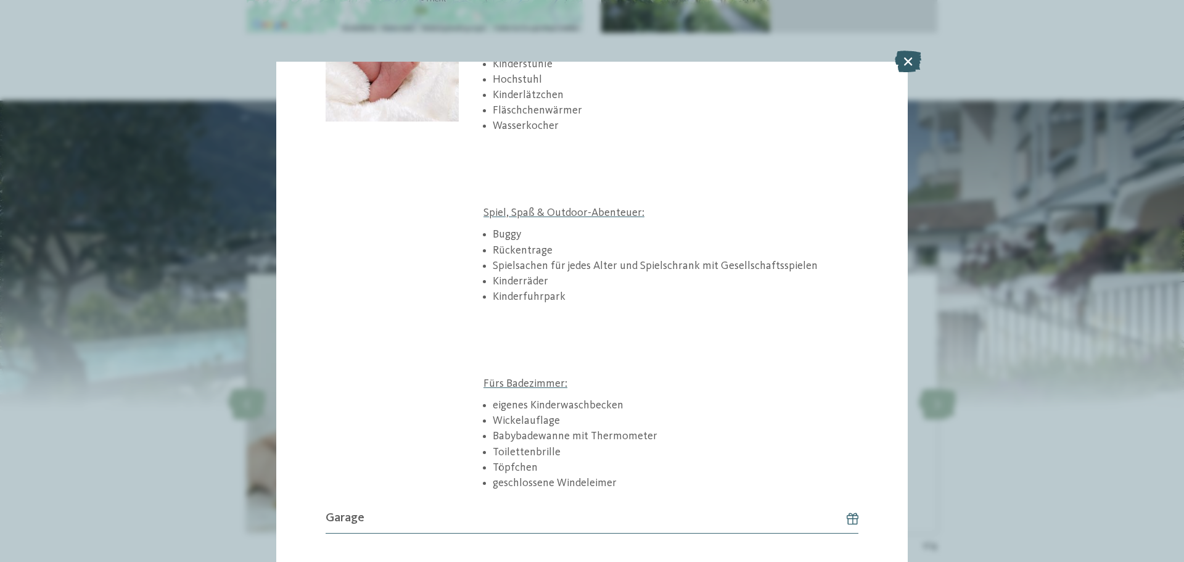
click at [906, 62] on icon at bounding box center [908, 62] width 27 height 22
